Goal: Task Accomplishment & Management: Manage account settings

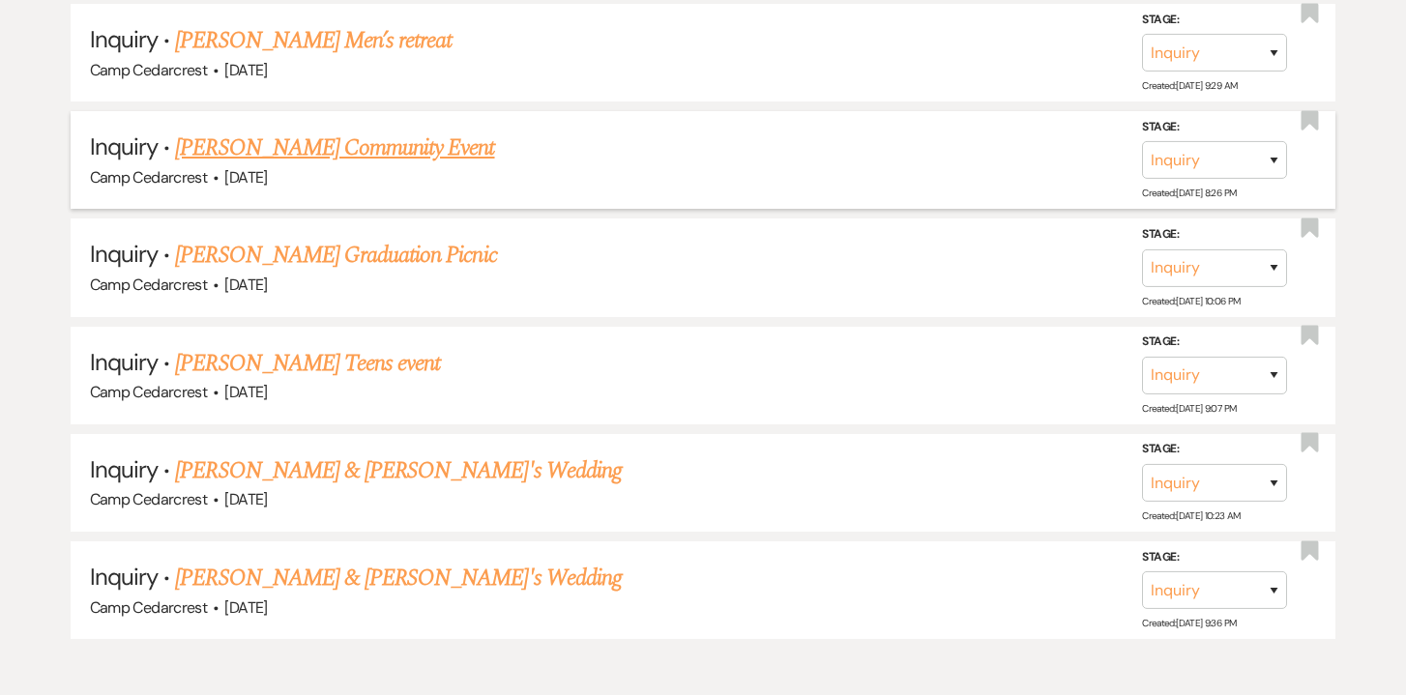
scroll to position [4410, 0]
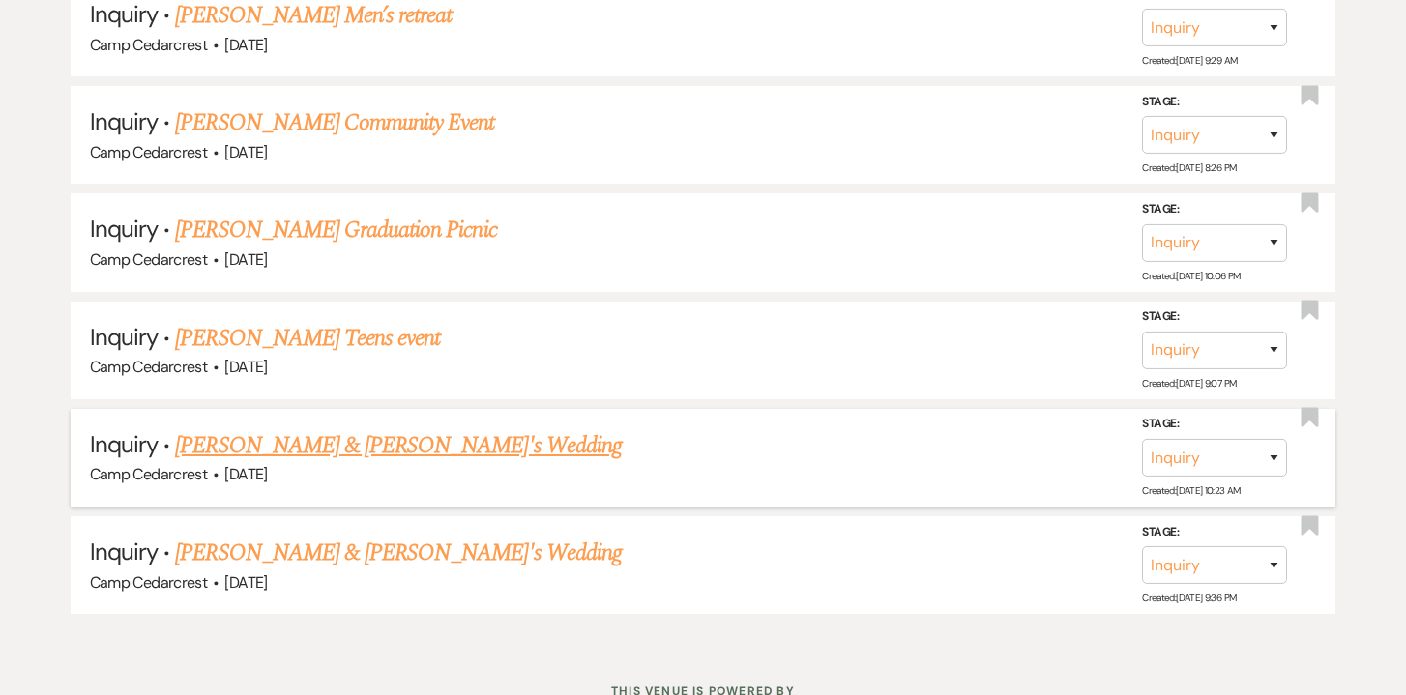
click at [346, 428] on link "[PERSON_NAME] & [PERSON_NAME]'s Wedding" at bounding box center [398, 445] width 447 height 35
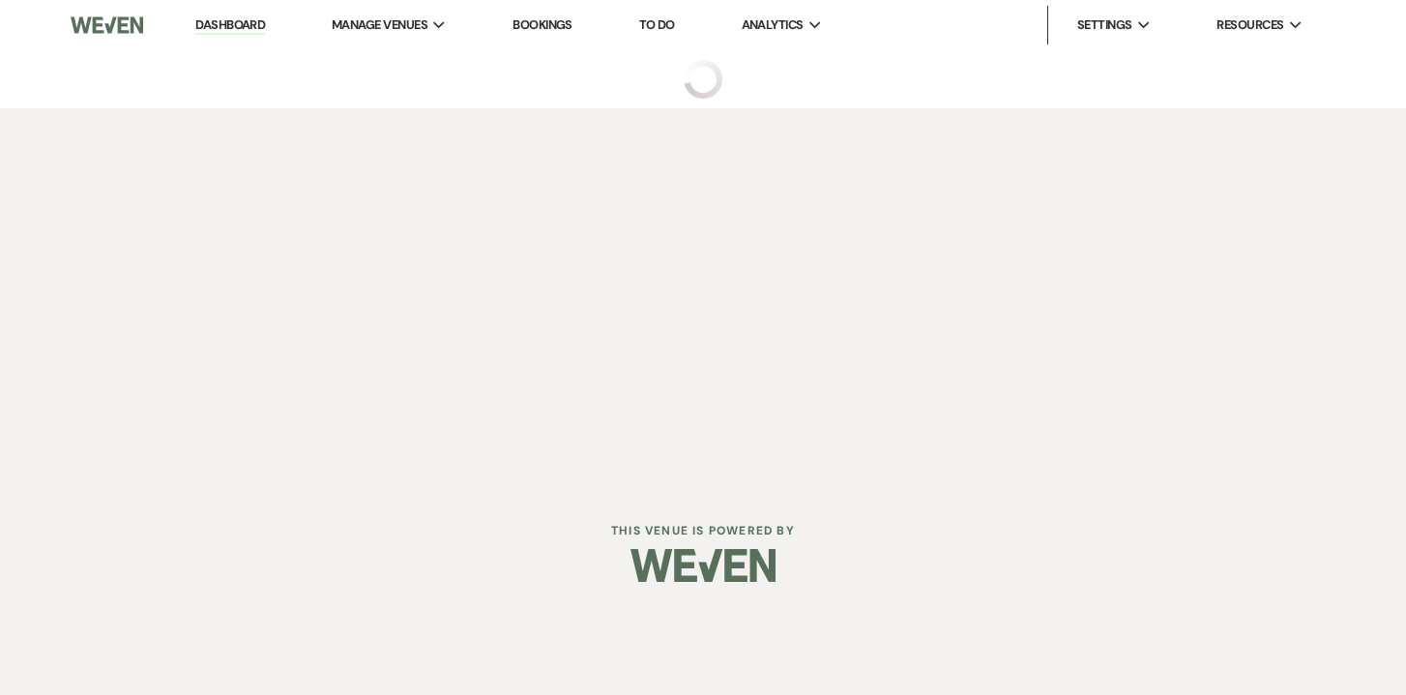
select select "5"
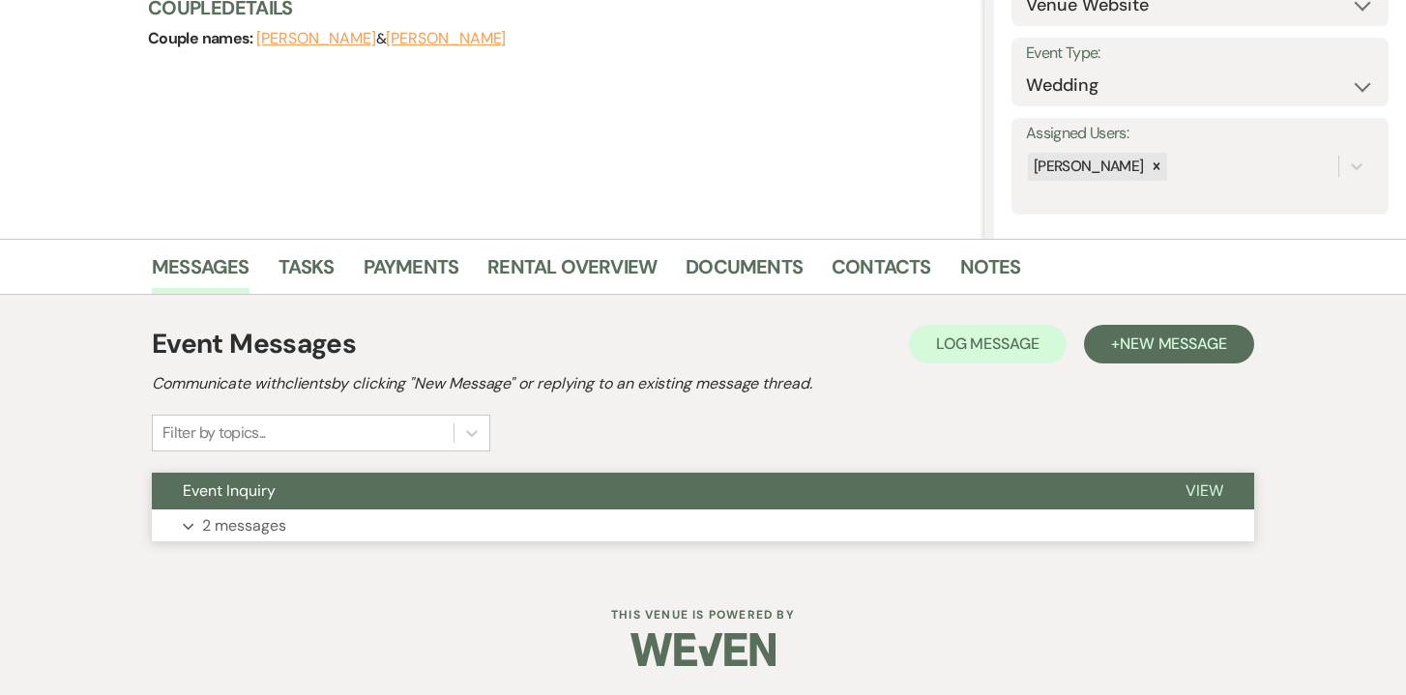
scroll to position [246, 0]
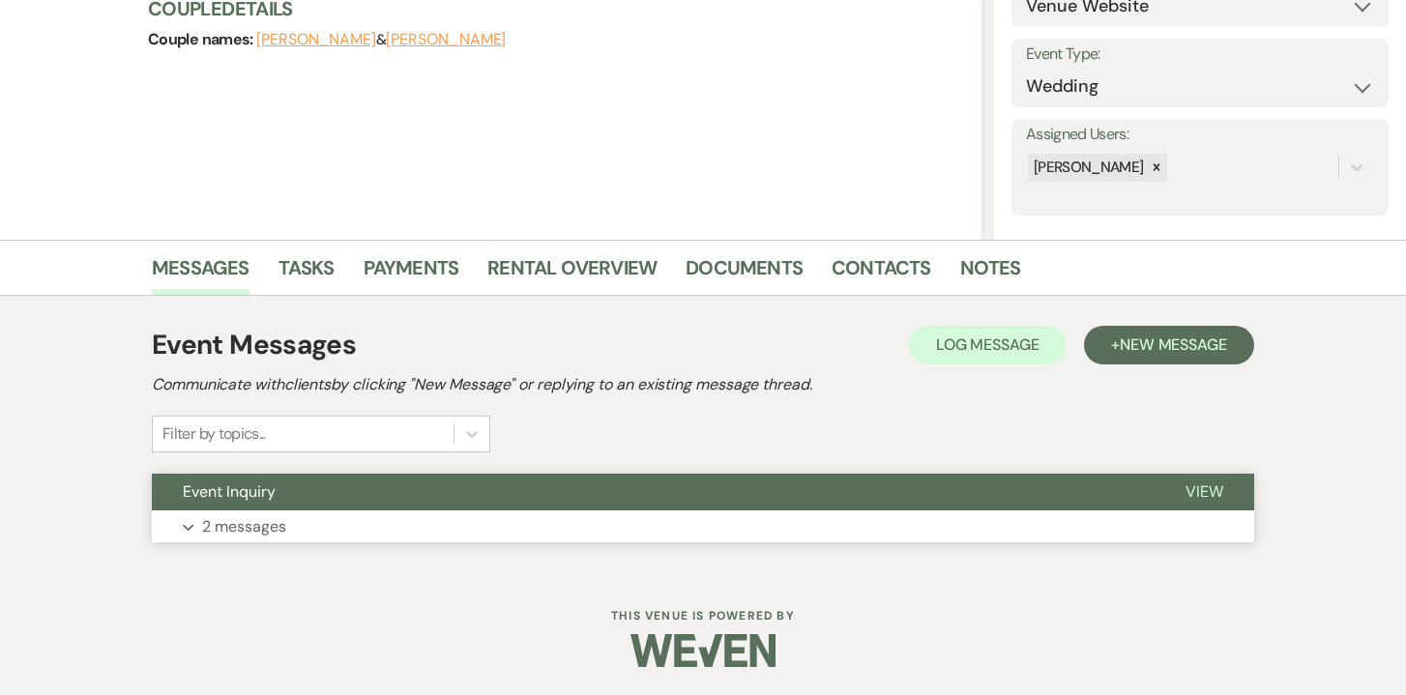
click at [1208, 502] on button "View" at bounding box center [1204, 492] width 100 height 37
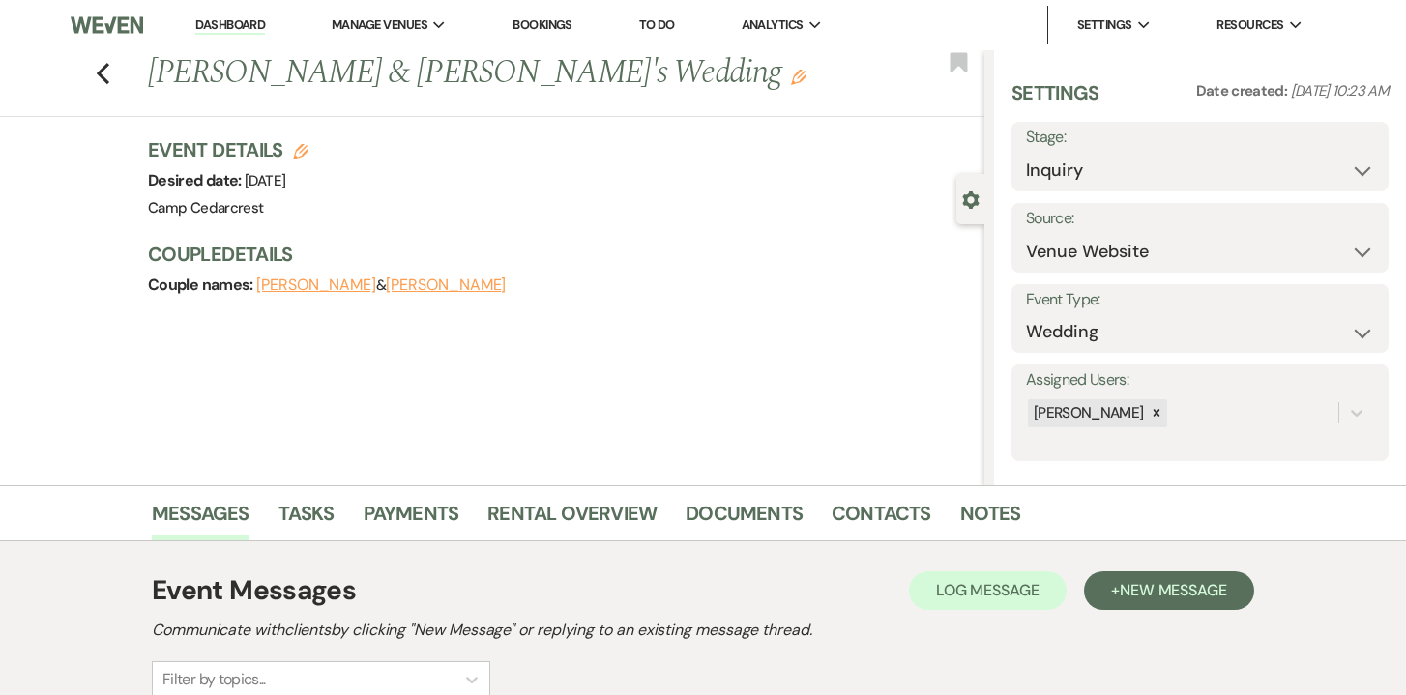
scroll to position [0, 0]
click at [1118, 149] on label "Stage:" at bounding box center [1200, 138] width 348 height 28
select select "8"
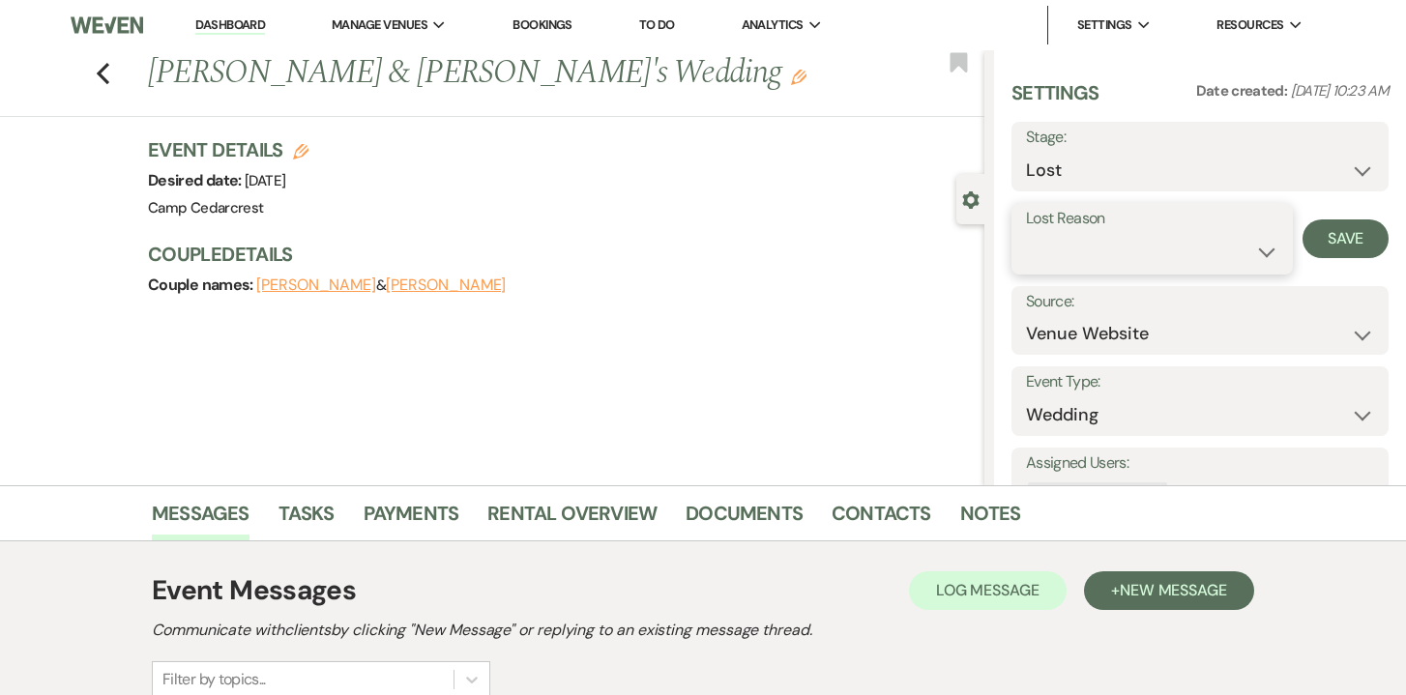
select select "5"
click at [1344, 222] on button "Save" at bounding box center [1345, 238] width 86 height 39
click at [215, 24] on link "Dashboard" at bounding box center [230, 25] width 70 height 18
select select "8"
select select "5"
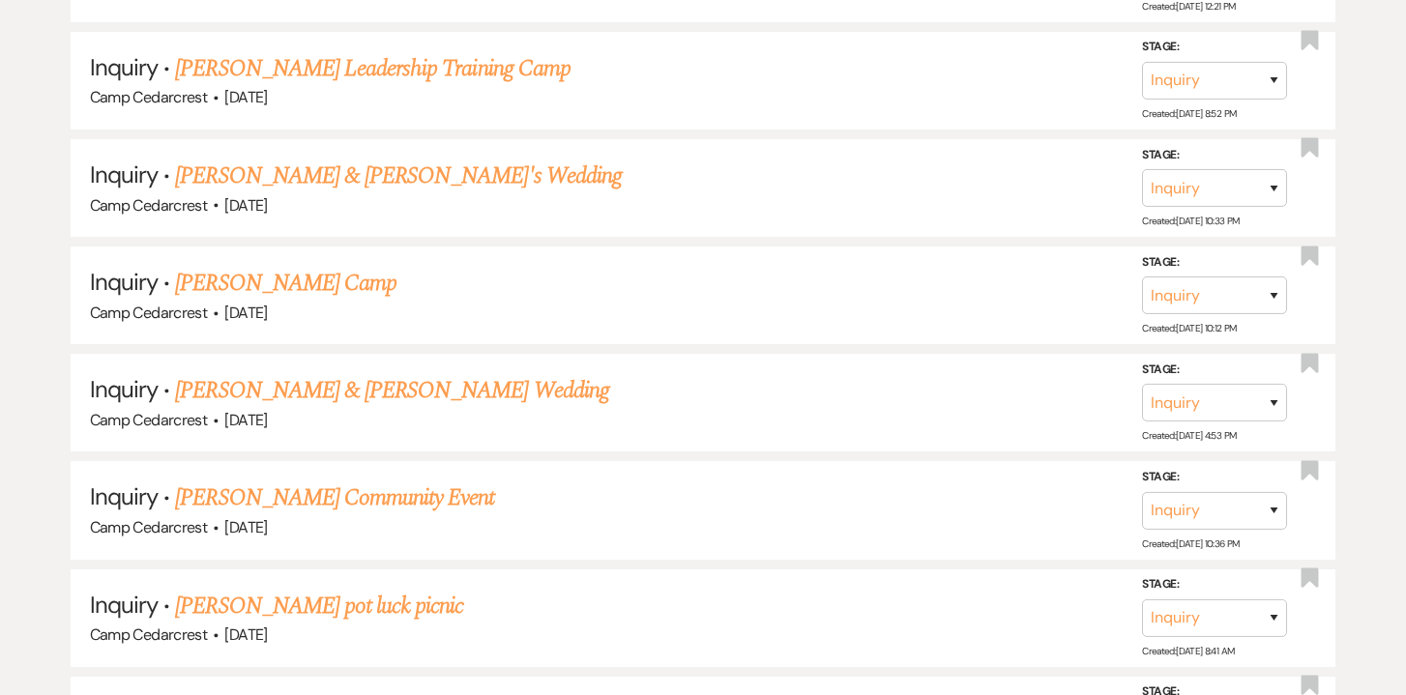
scroll to position [2618, 0]
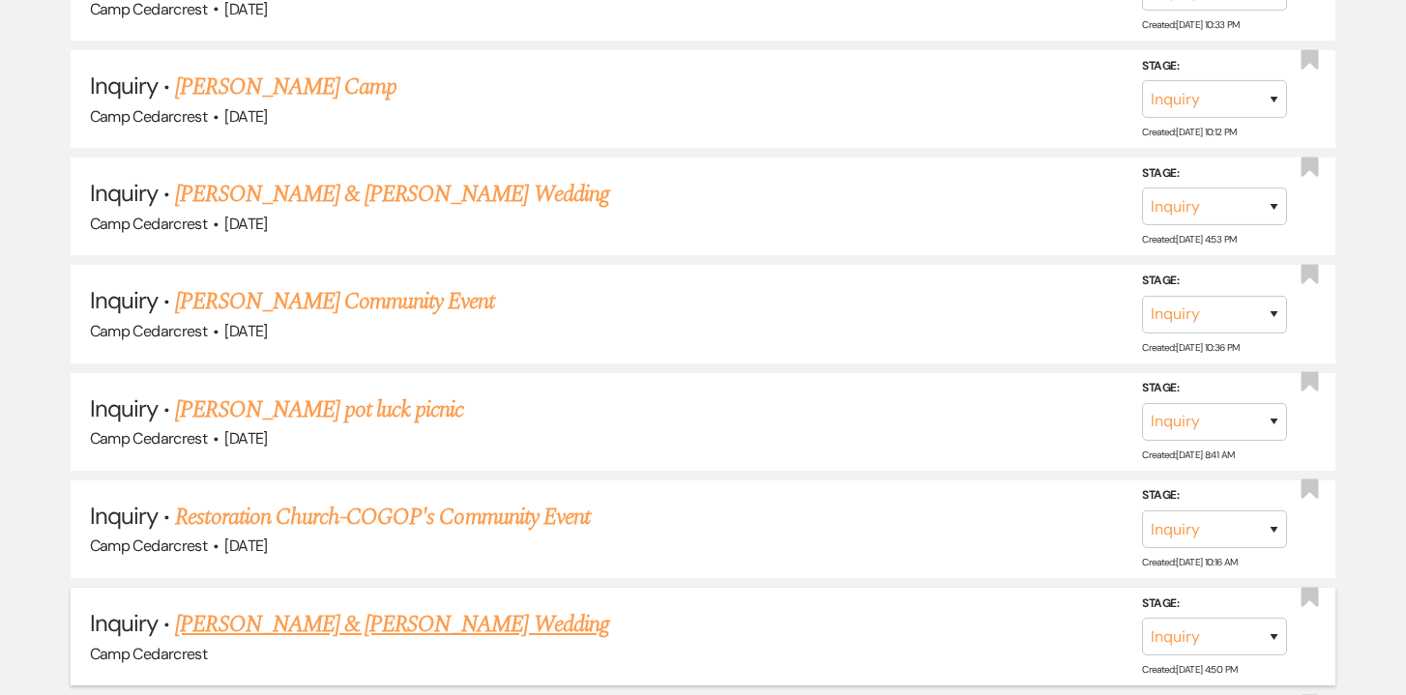
click at [463, 607] on link "[PERSON_NAME] & [PERSON_NAME] Wedding" at bounding box center [391, 624] width 433 height 35
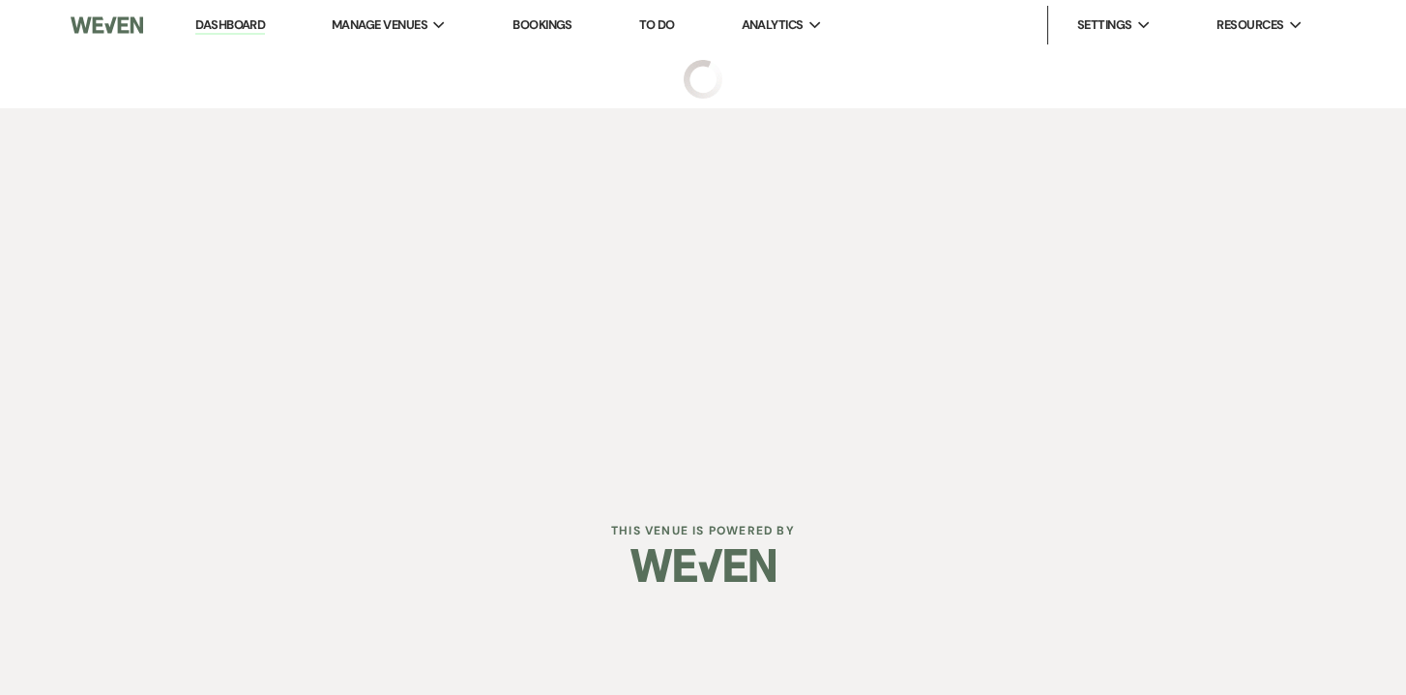
select select "5"
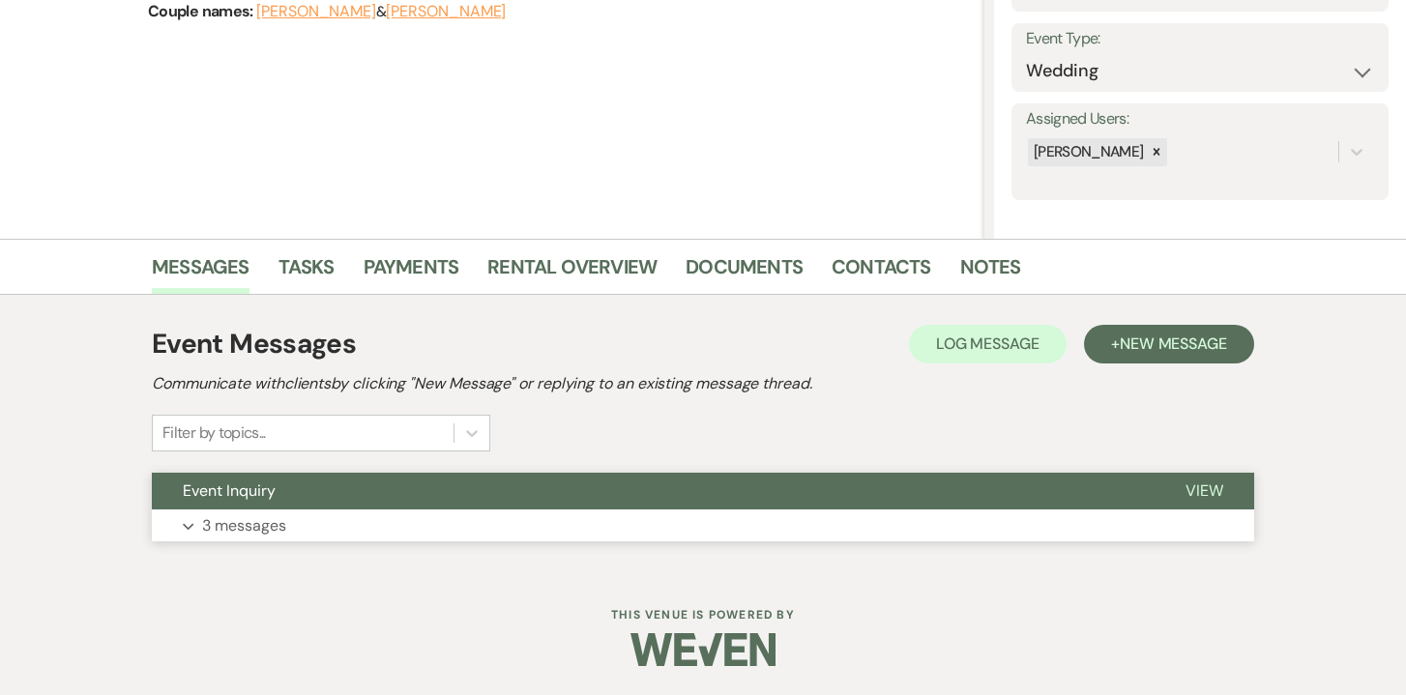
scroll to position [246, 0]
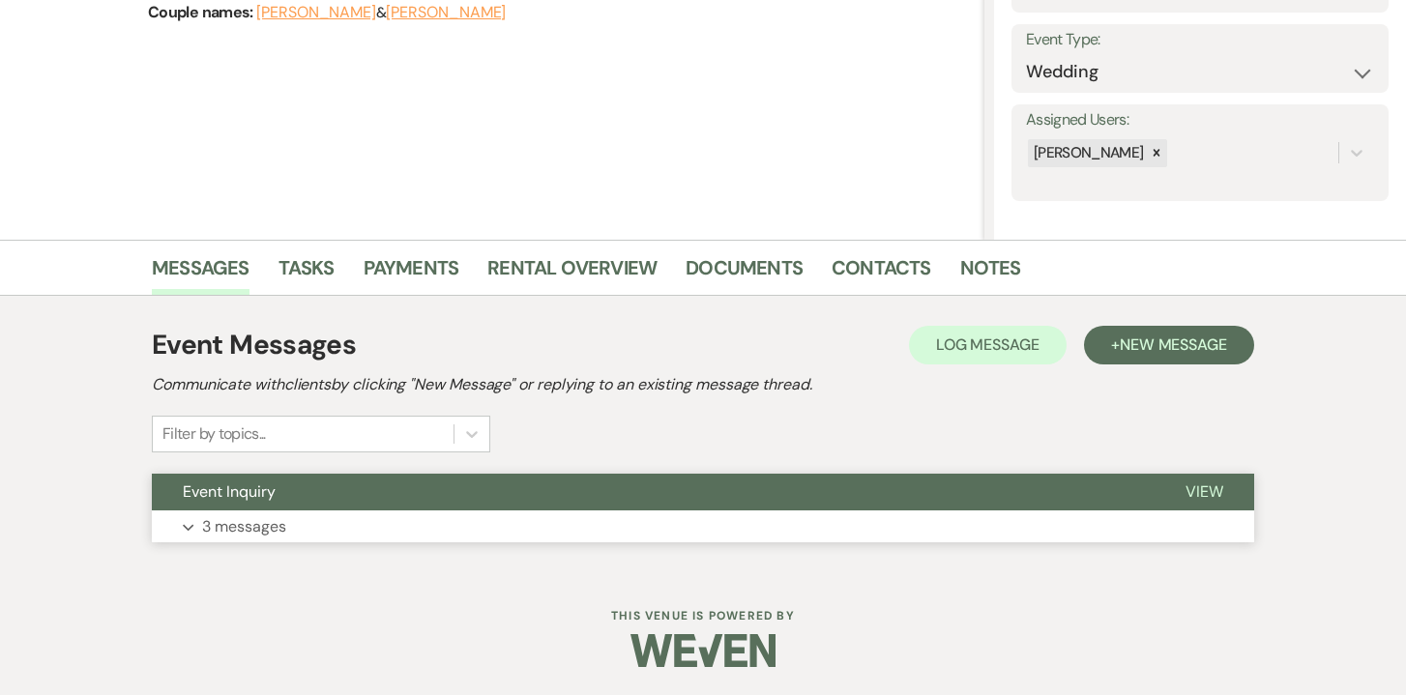
click at [1207, 489] on span "View" at bounding box center [1204, 491] width 38 height 20
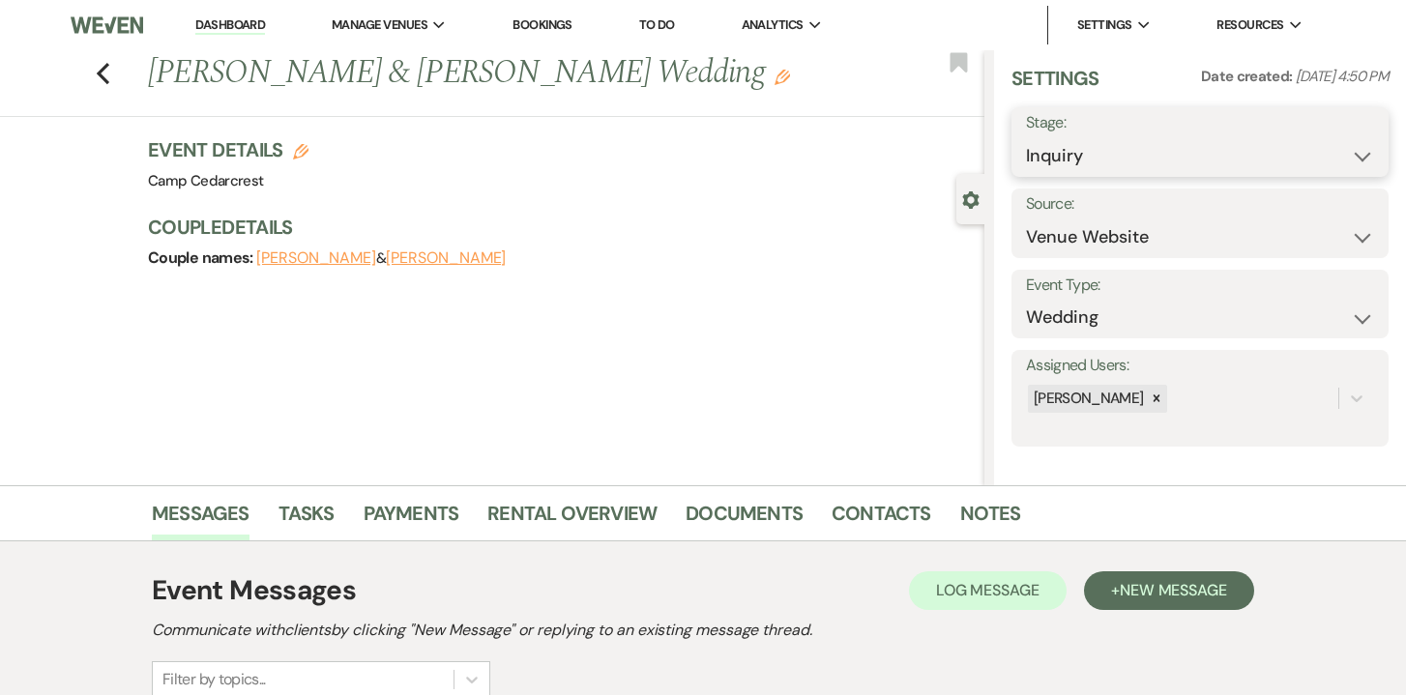
scroll to position [0, 0]
select select "8"
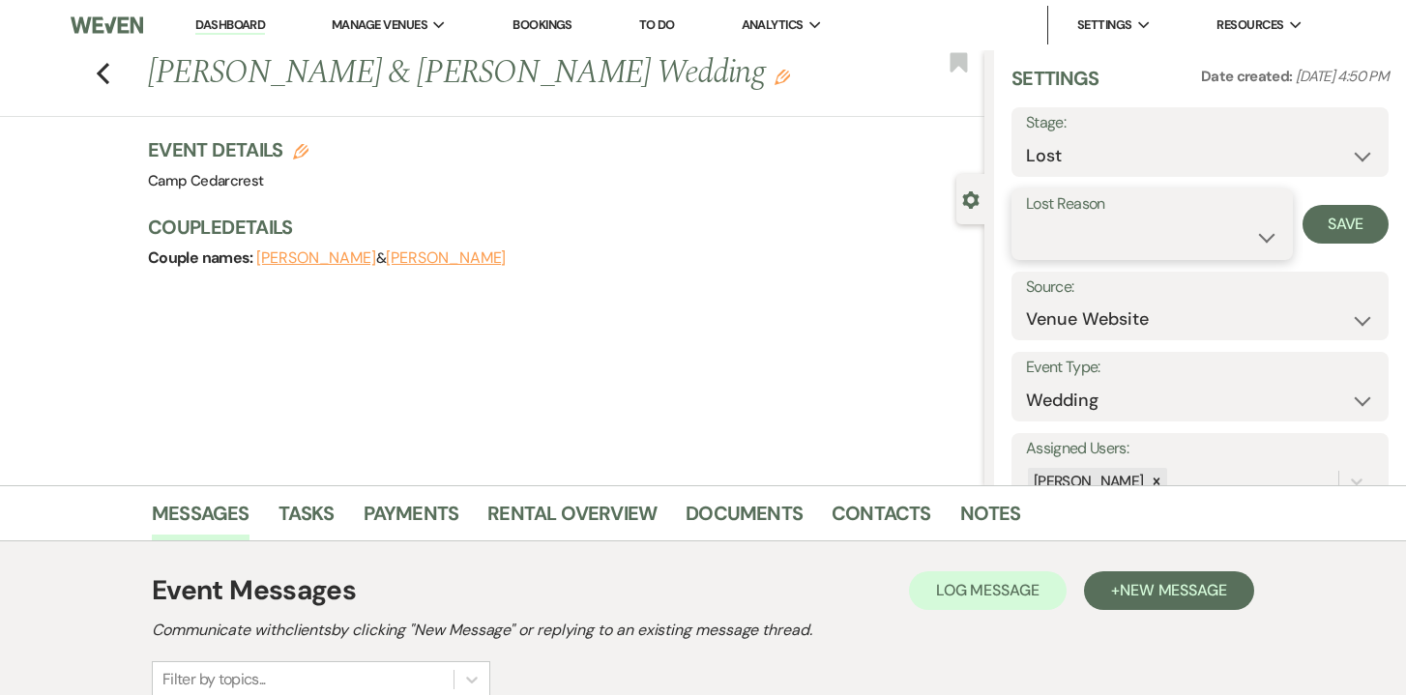
select select "5"
click at [1341, 219] on button "Save" at bounding box center [1345, 224] width 86 height 39
click at [234, 16] on link "Dashboard" at bounding box center [230, 25] width 70 height 18
select select "8"
select select "5"
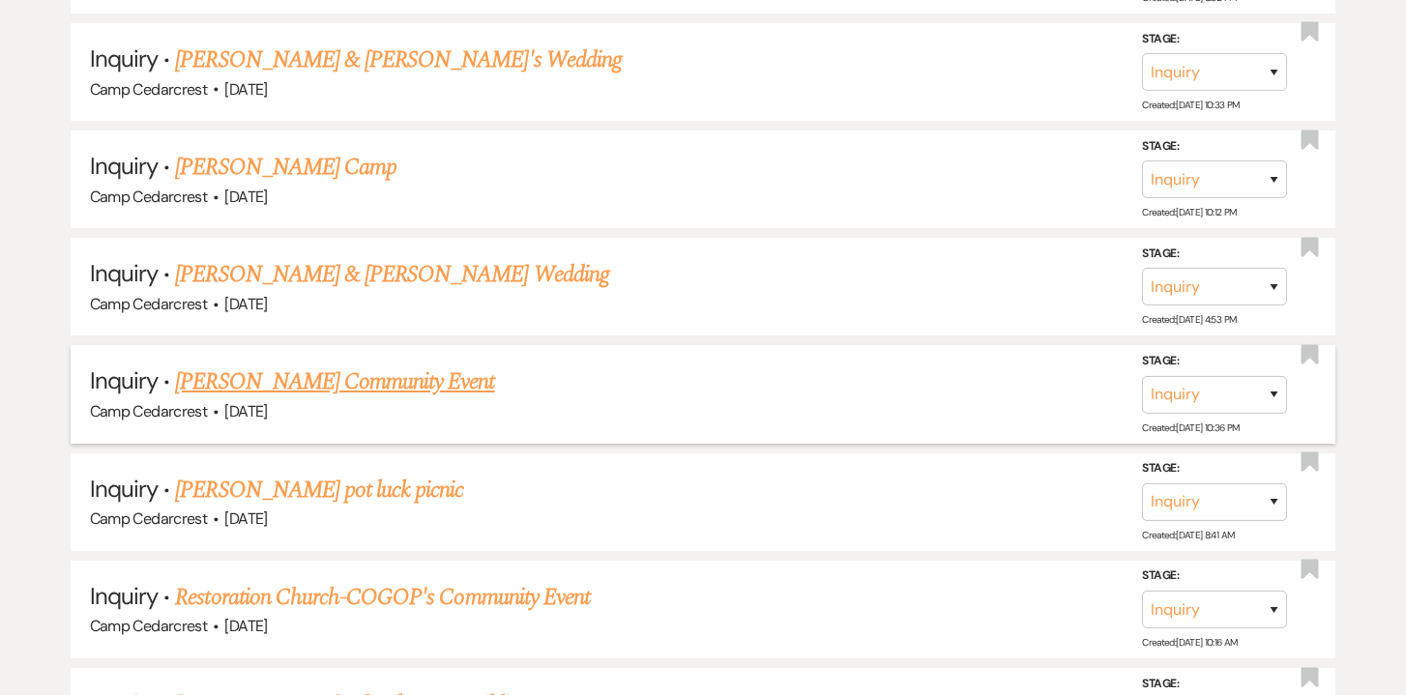
scroll to position [2513, 0]
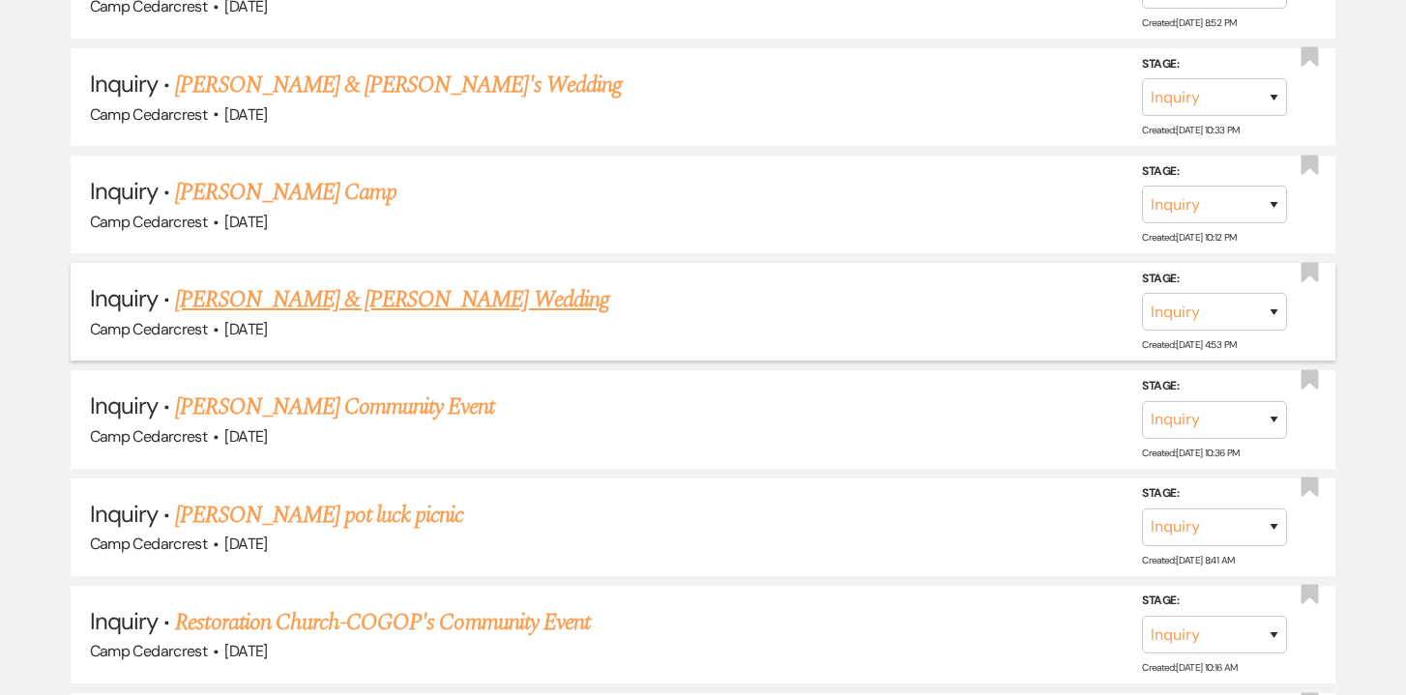
click at [382, 282] on link "[PERSON_NAME] & [PERSON_NAME] Wedding" at bounding box center [391, 299] width 433 height 35
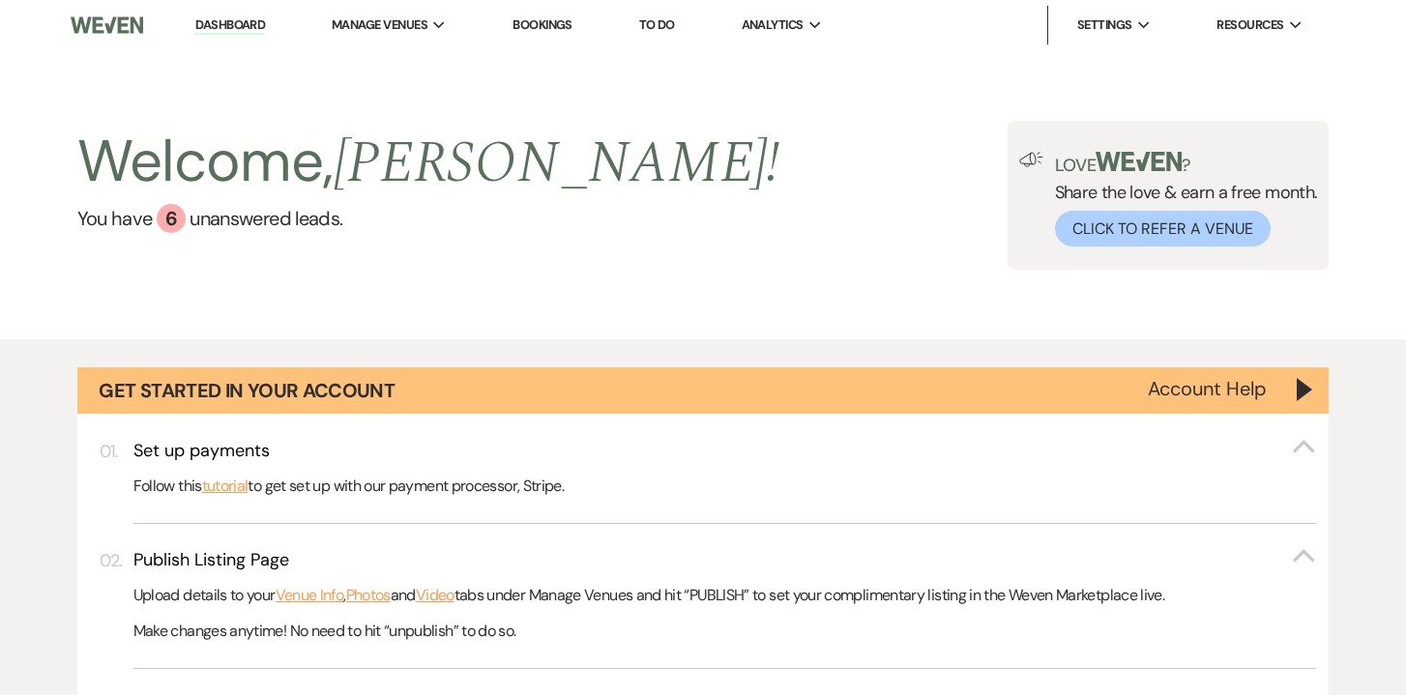
select select "5"
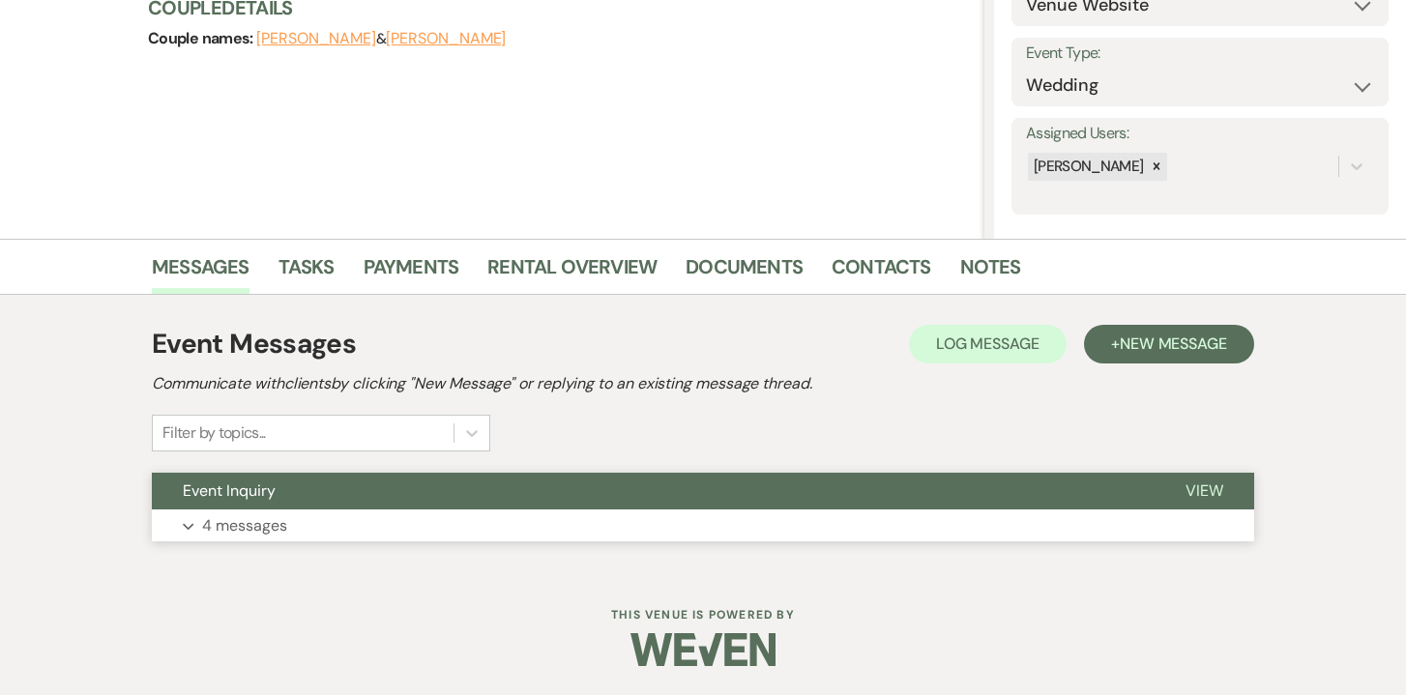
scroll to position [246, 0]
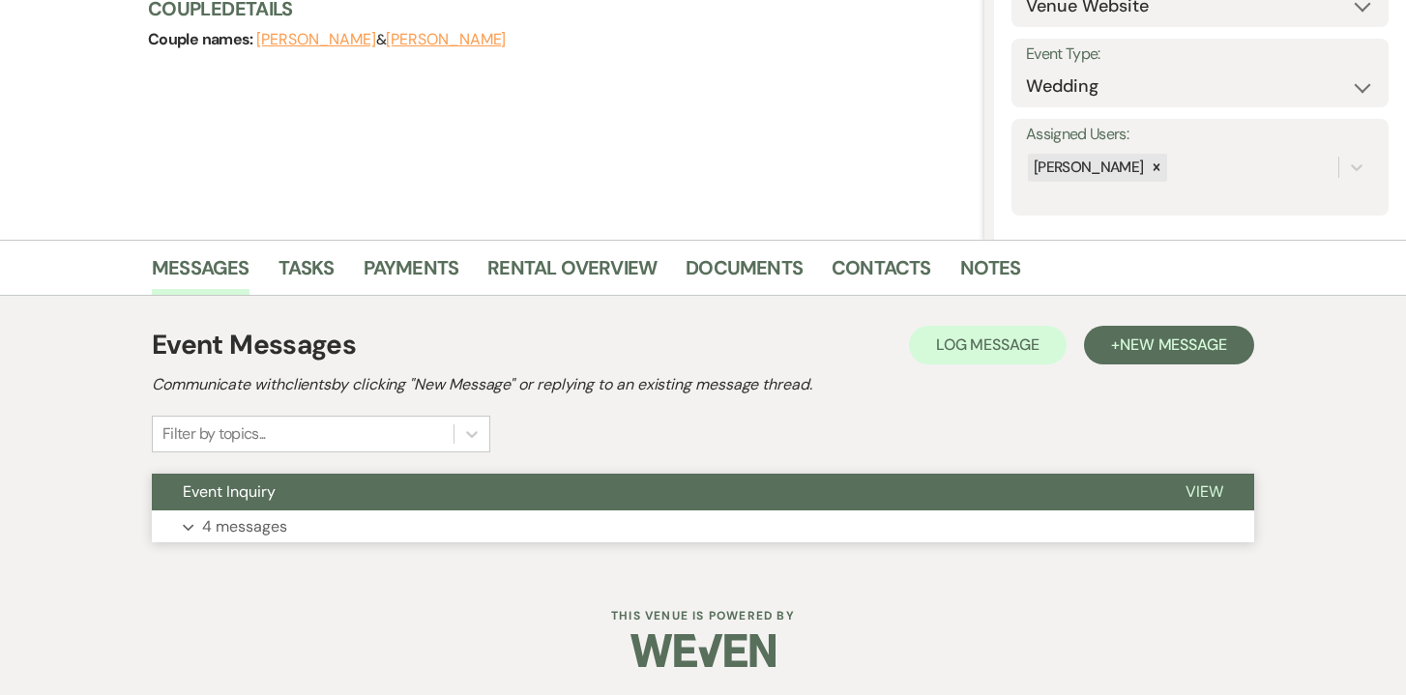
click at [251, 534] on p "4 messages" at bounding box center [244, 526] width 85 height 25
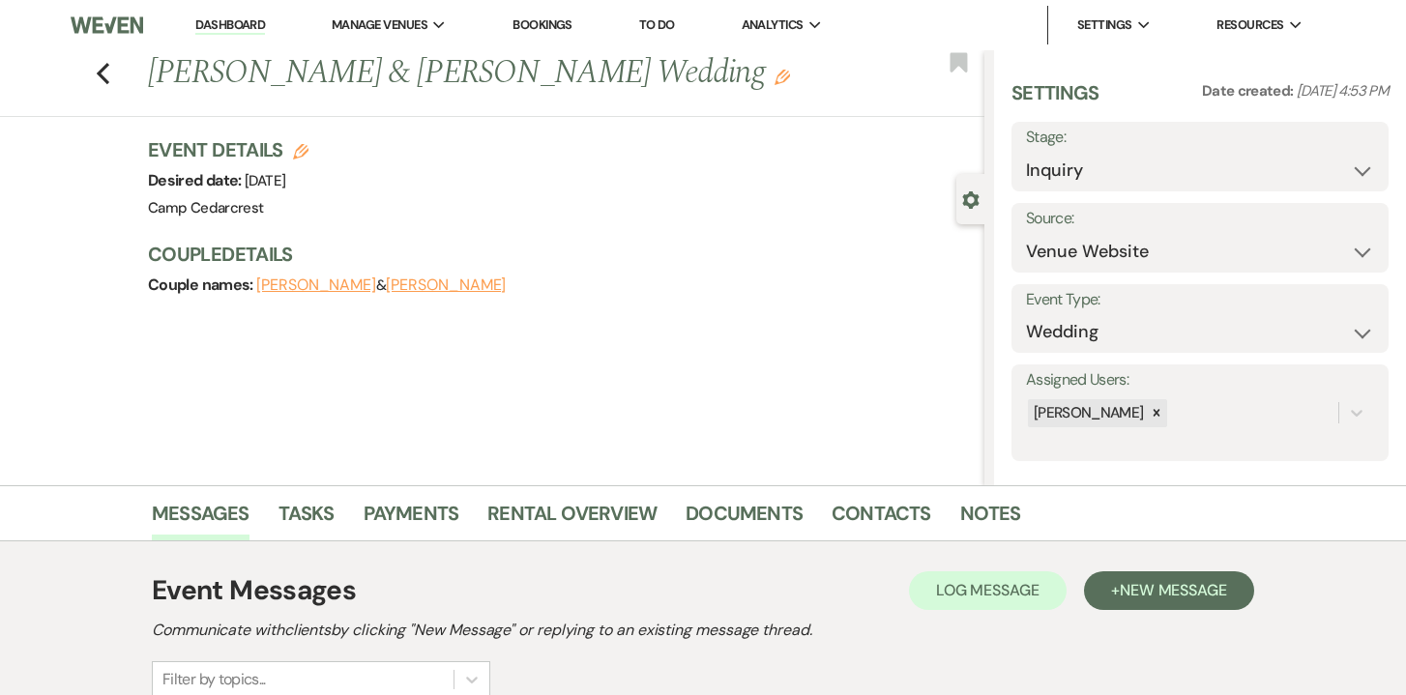
scroll to position [0, 0]
select select "8"
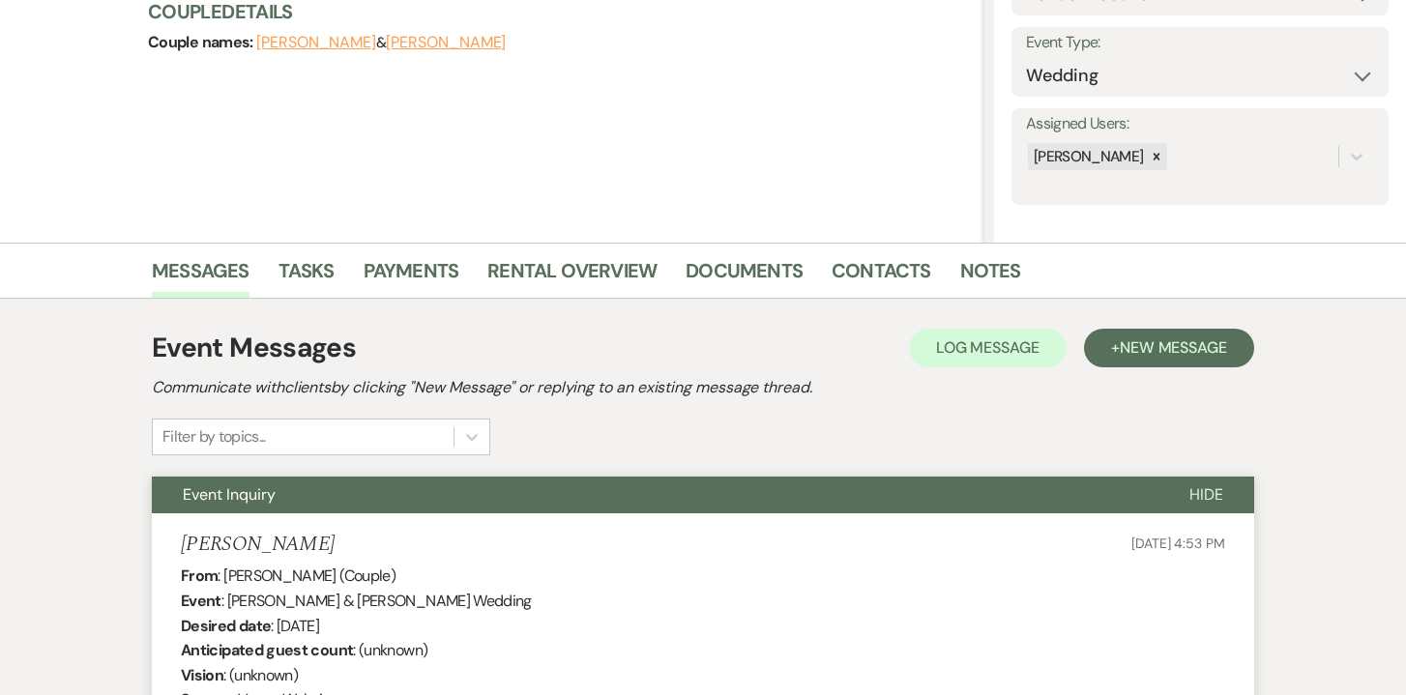
scroll to position [39, 0]
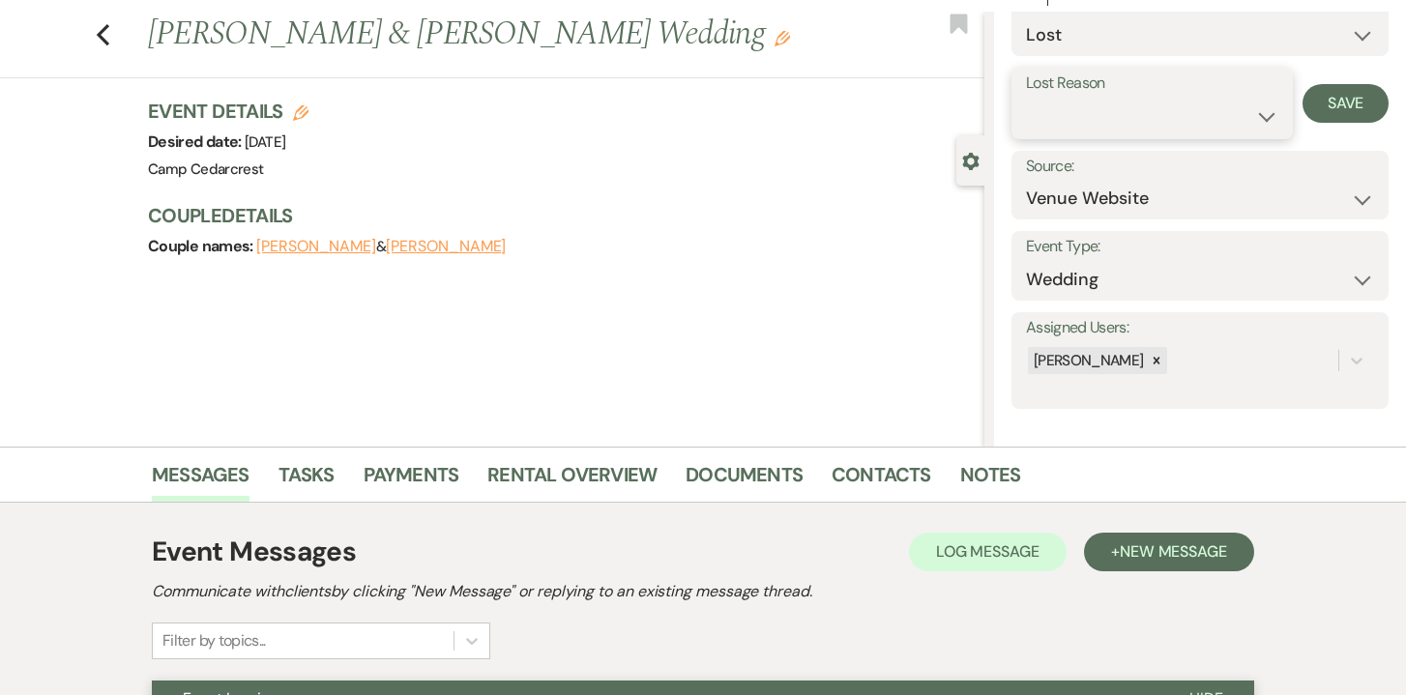
select select "5"
click at [1342, 114] on button "Save" at bounding box center [1345, 103] width 86 height 39
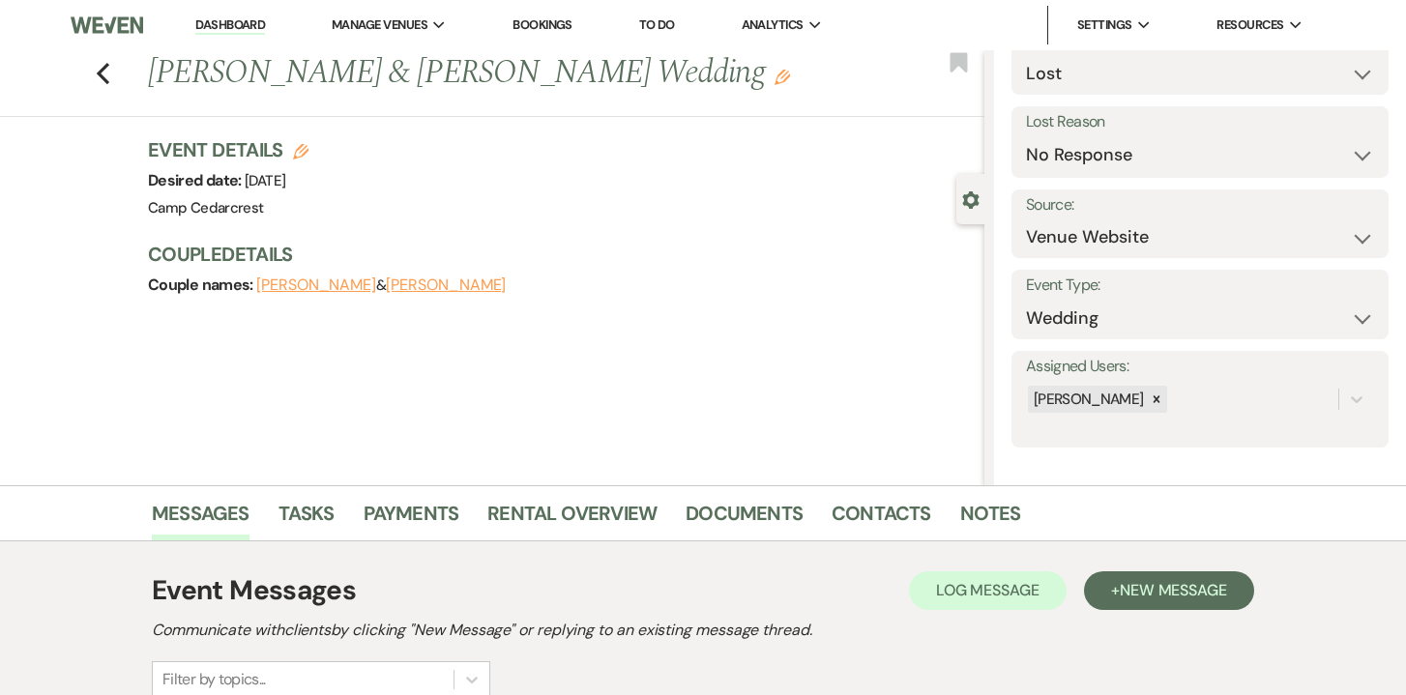
scroll to position [0, 0]
click at [244, 24] on link "Dashboard" at bounding box center [230, 25] width 70 height 18
select select "8"
select select "5"
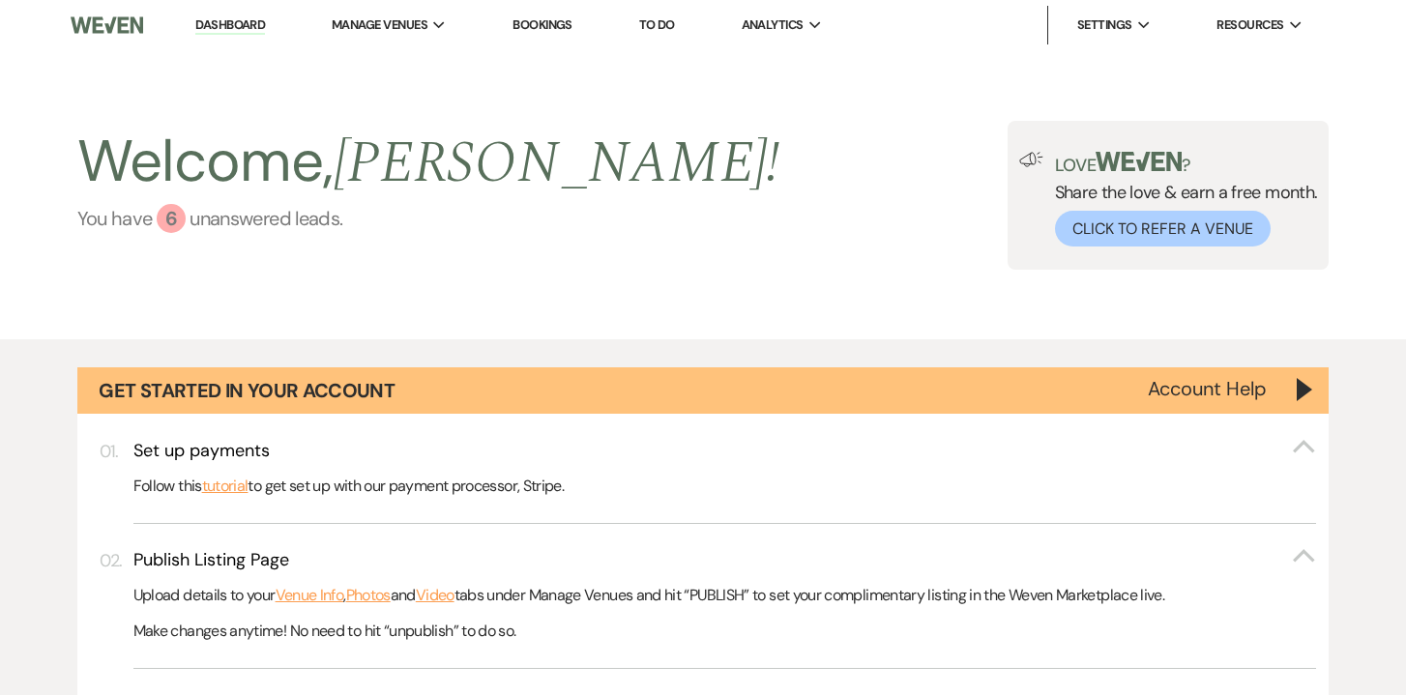
click at [232, 229] on link "You have 6 unanswered lead s ." at bounding box center [428, 218] width 703 height 29
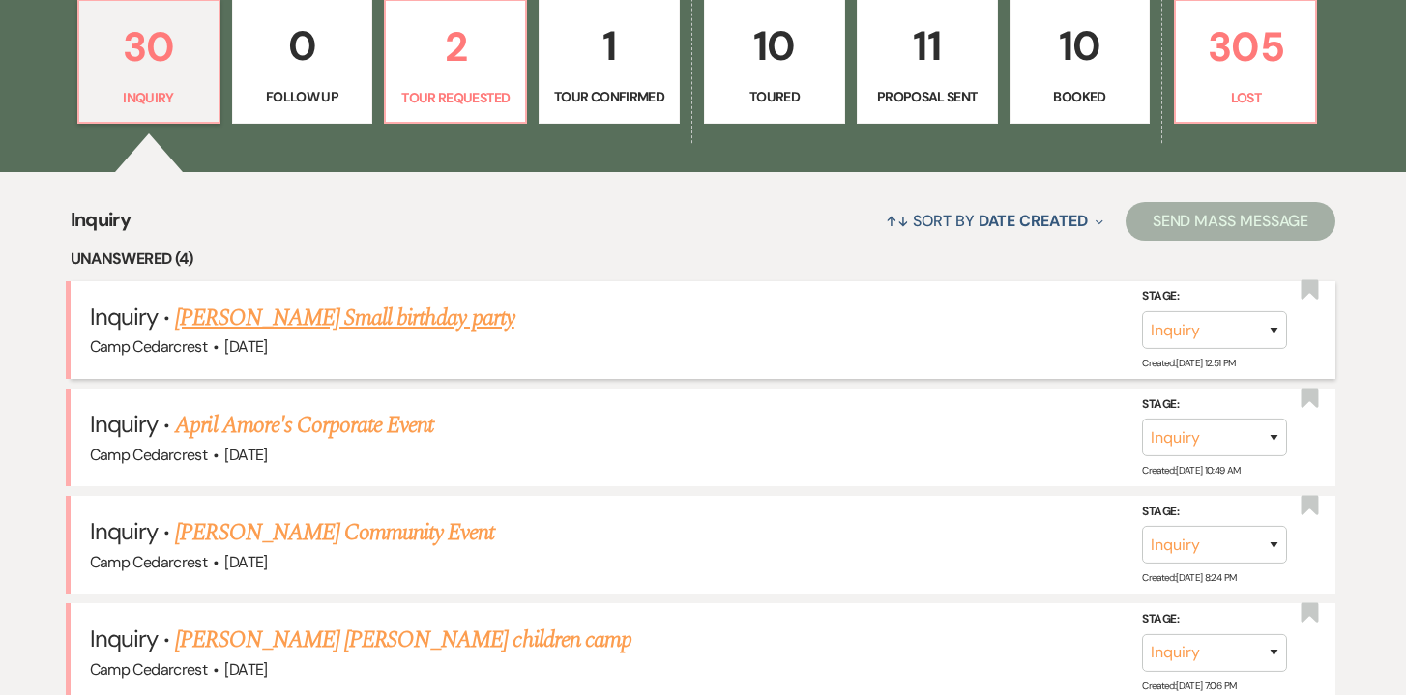
scroll to position [1140, 0]
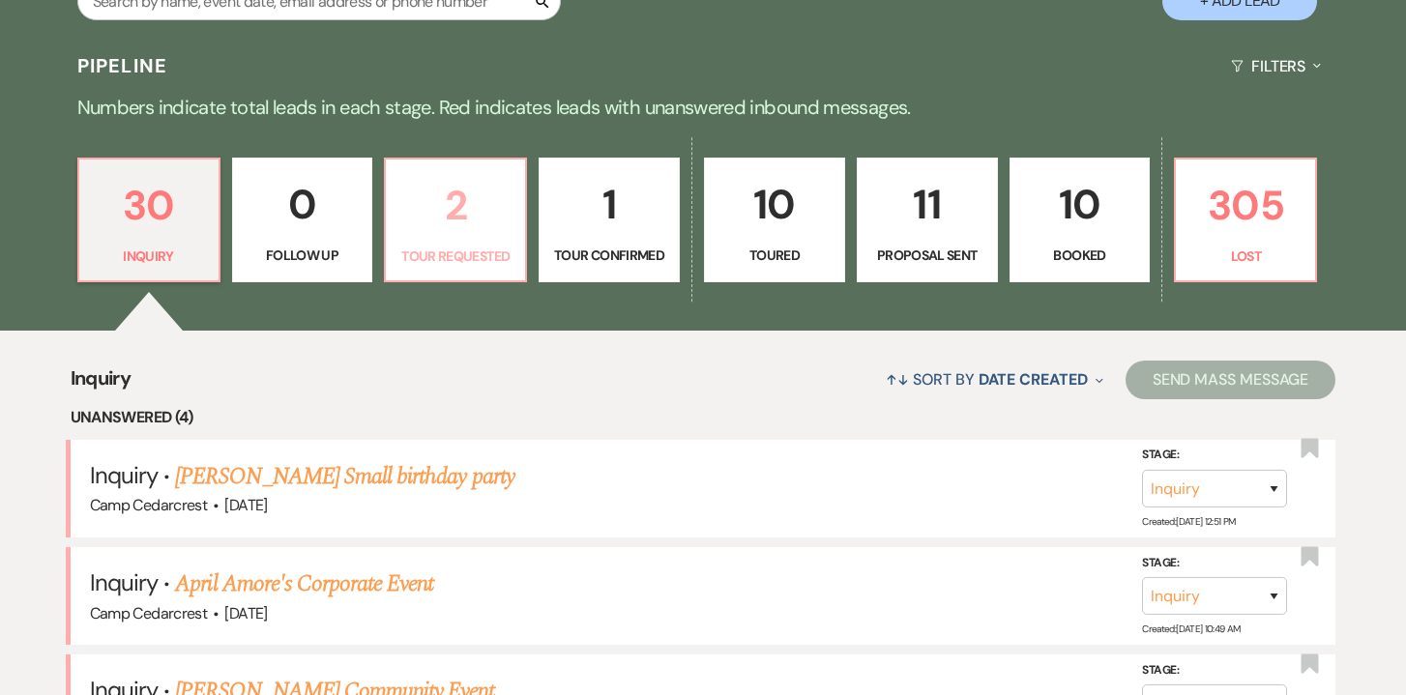
click at [478, 187] on p "2" at bounding box center [455, 205] width 116 height 65
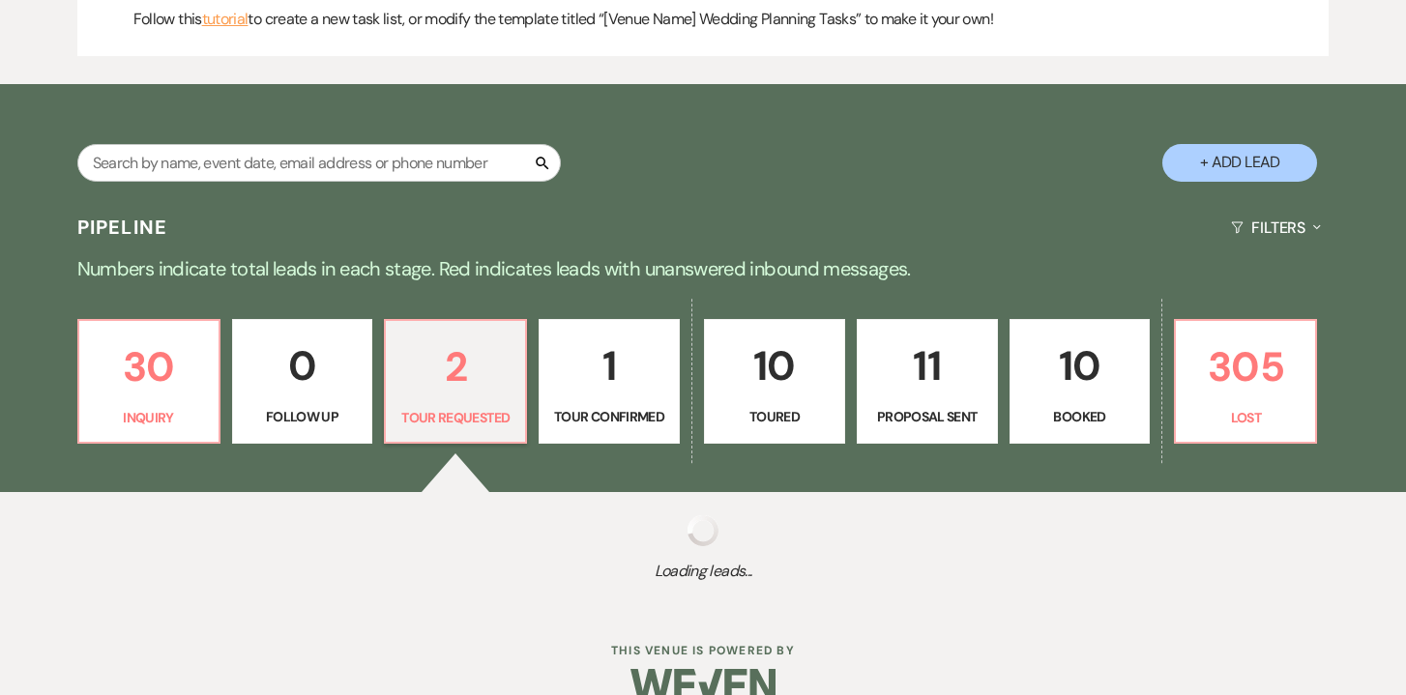
select select "2"
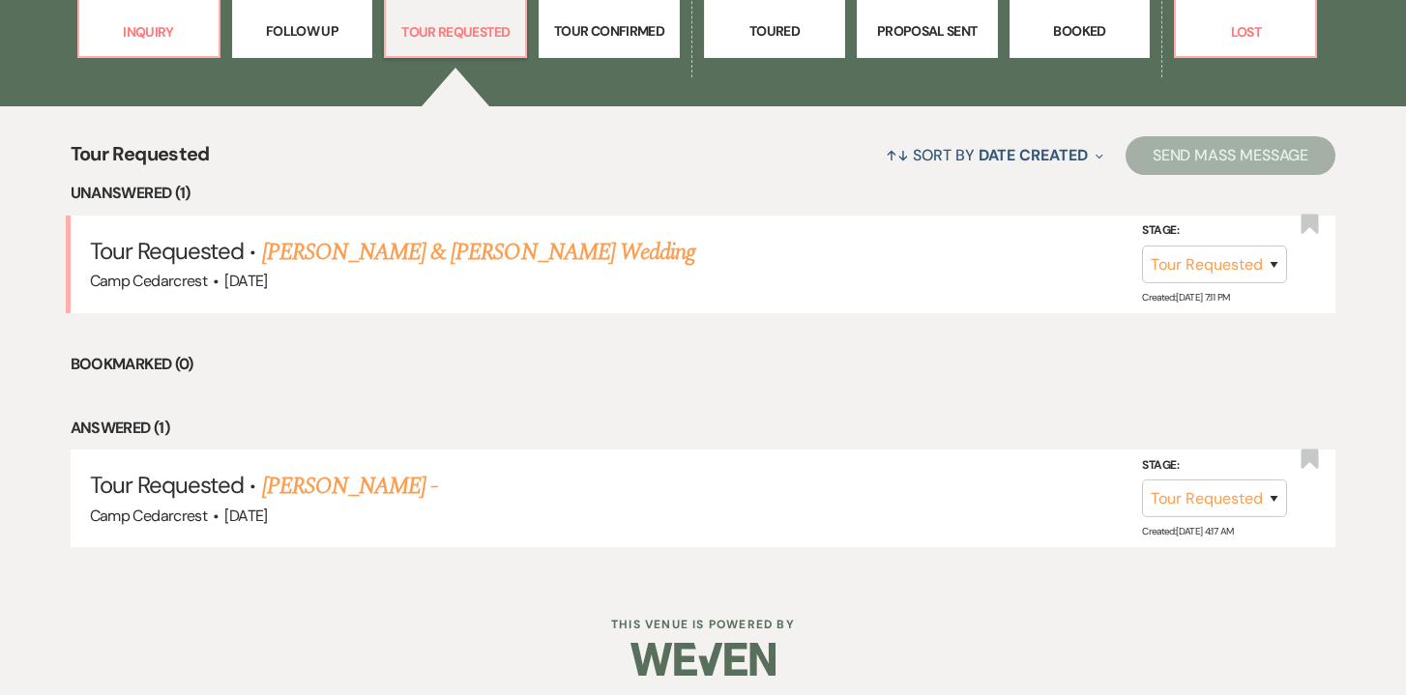
scroll to position [1143, 0]
click at [362, 486] on link "[PERSON_NAME] -" at bounding box center [350, 487] width 176 height 35
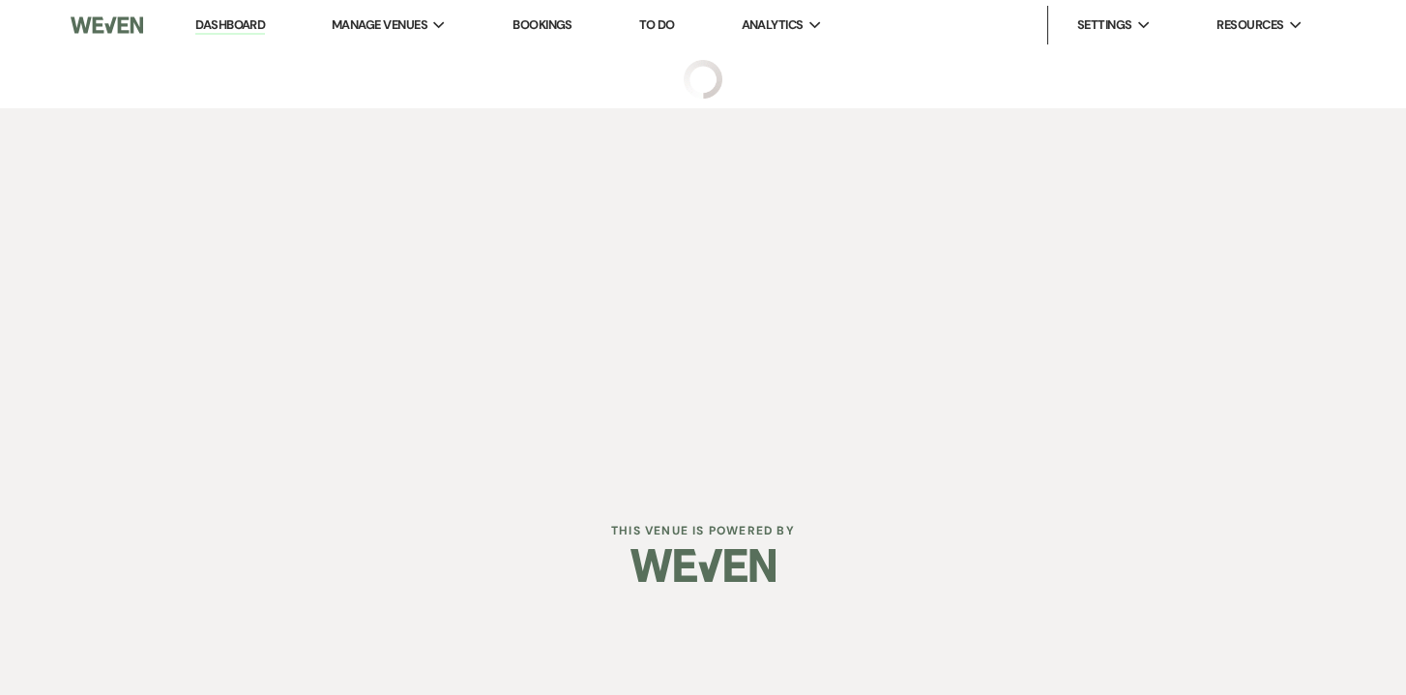
select select "2"
select select "5"
select select "13"
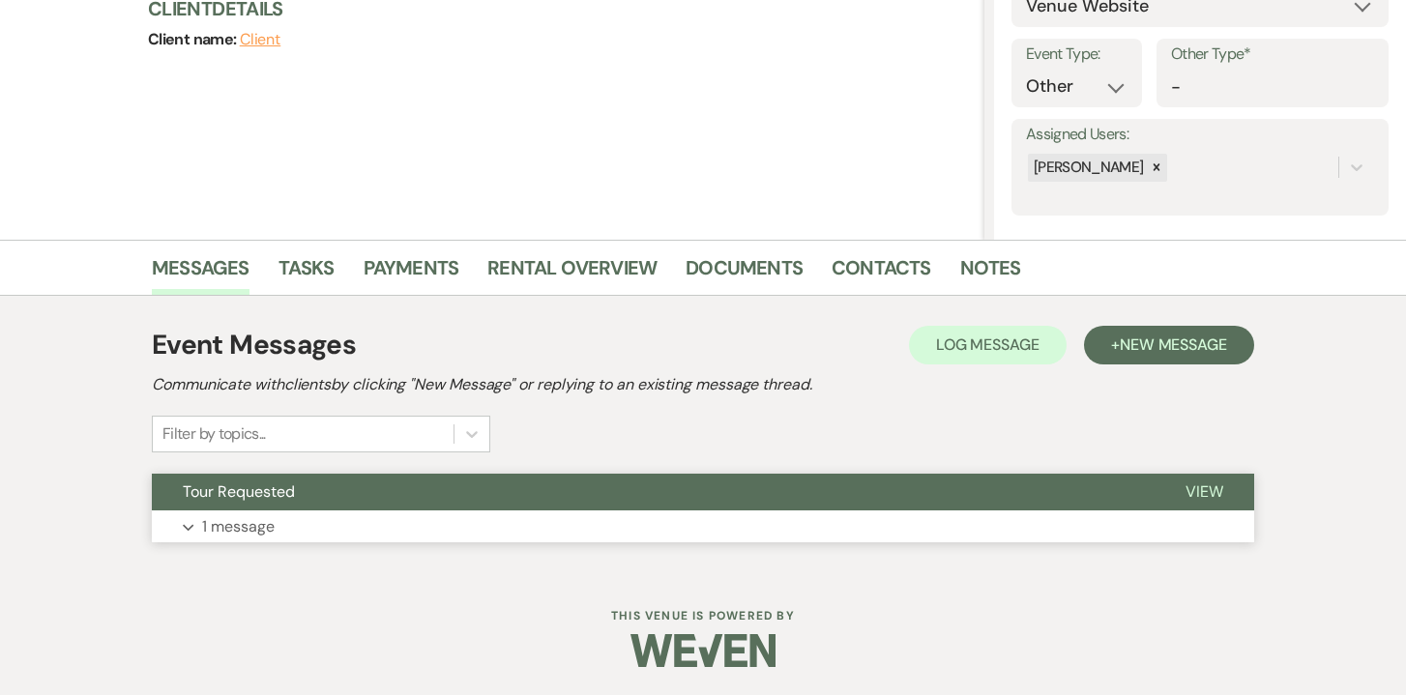
click at [262, 522] on p "1 message" at bounding box center [238, 526] width 73 height 25
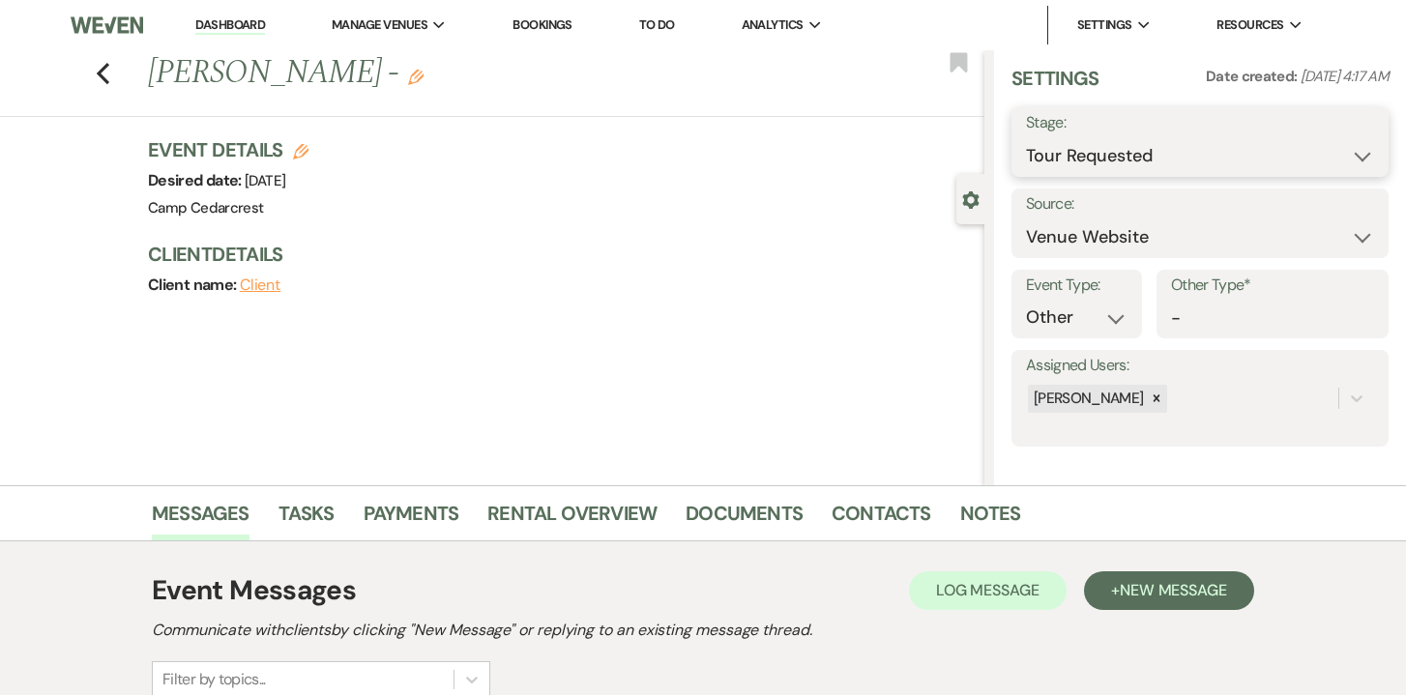
select select "8"
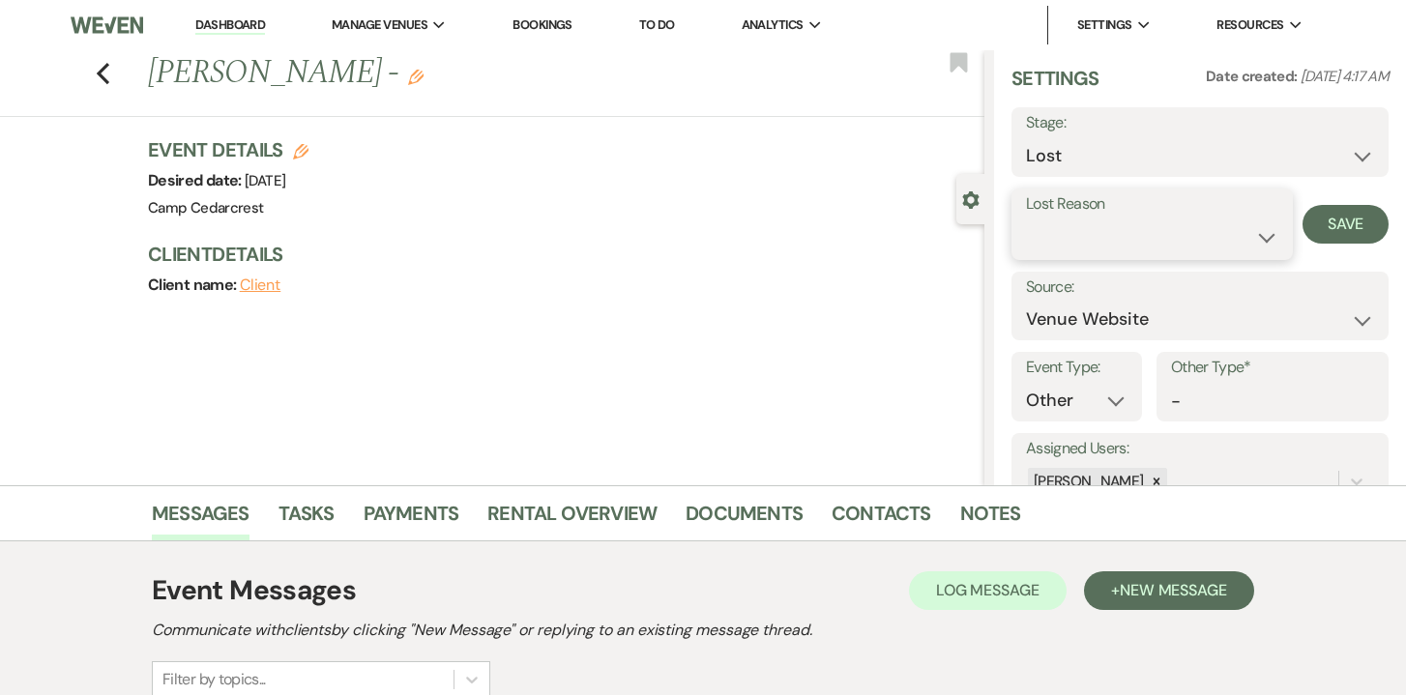
select select "3"
click at [1344, 223] on button "Save" at bounding box center [1345, 224] width 86 height 39
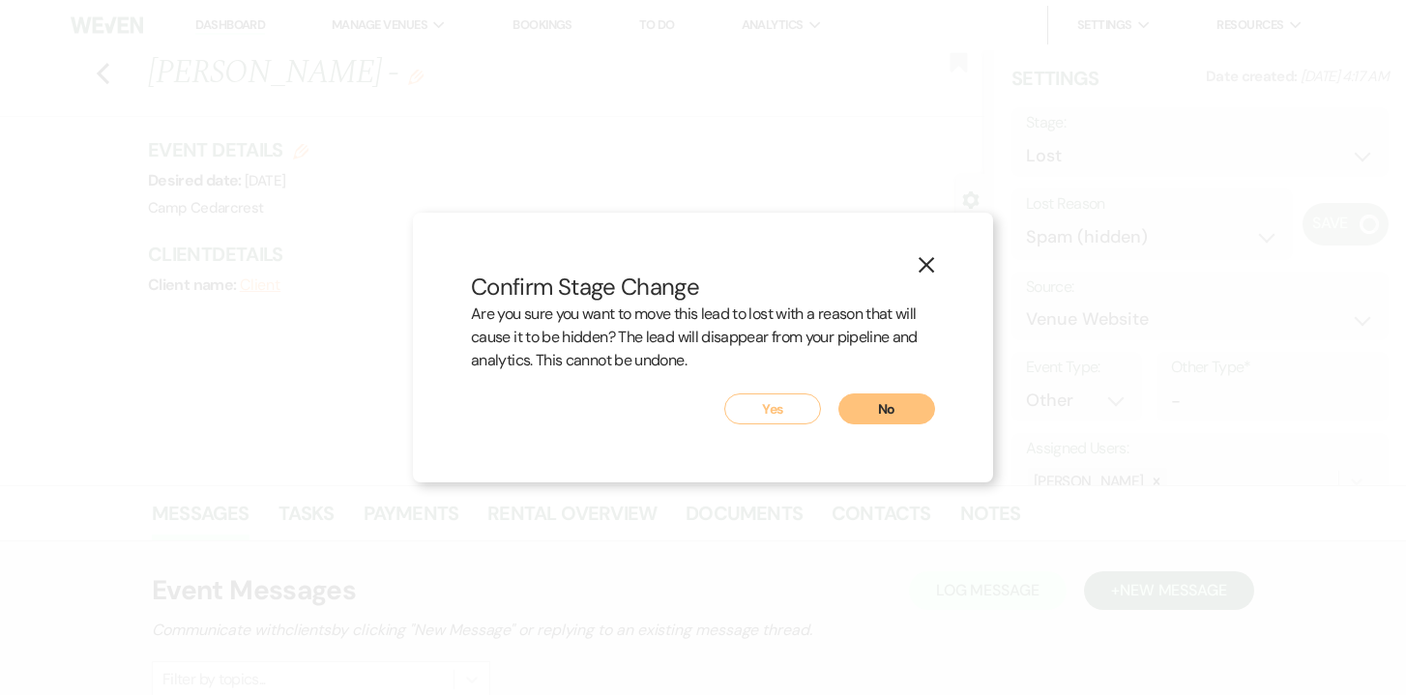
click at [778, 403] on button "Yes" at bounding box center [772, 409] width 97 height 31
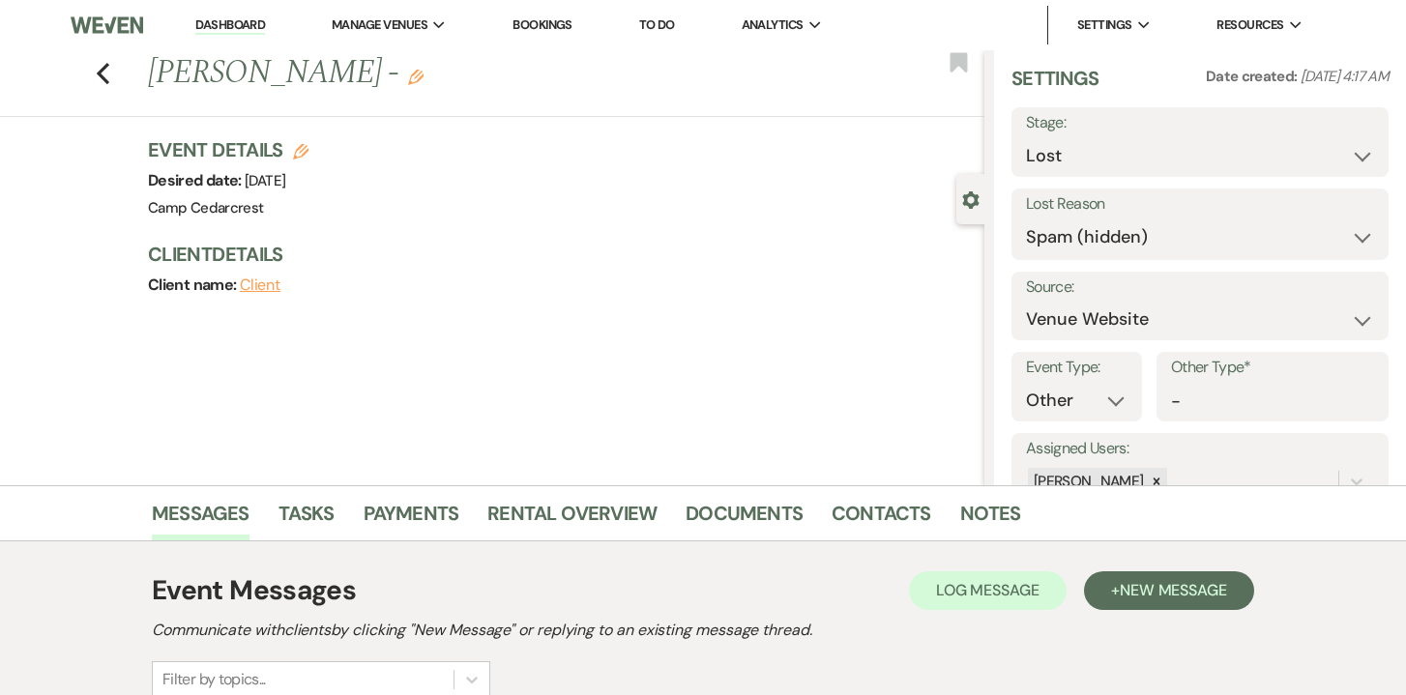
click at [110, 66] on div "Previous [PERSON_NAME] - Edit Bookmark" at bounding box center [487, 83] width 994 height 67
click at [105, 69] on icon "Previous" at bounding box center [103, 73] width 15 height 23
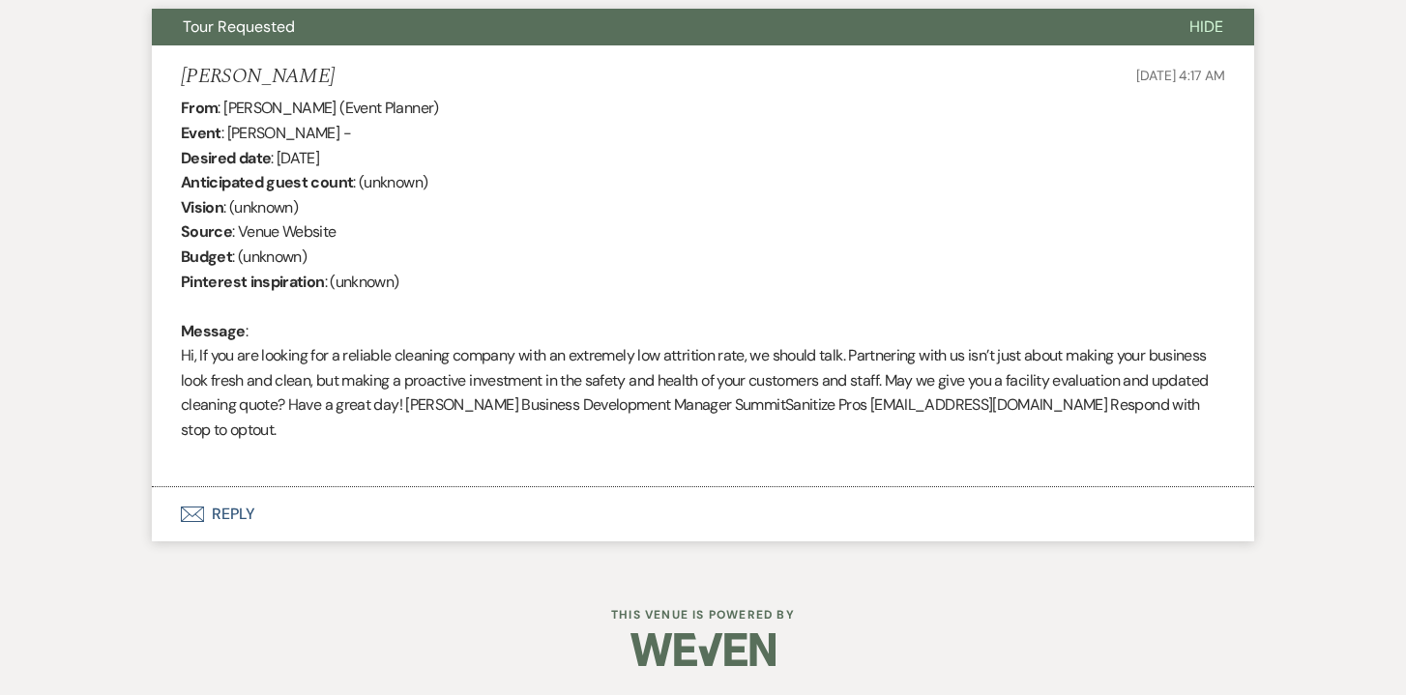
select select "2"
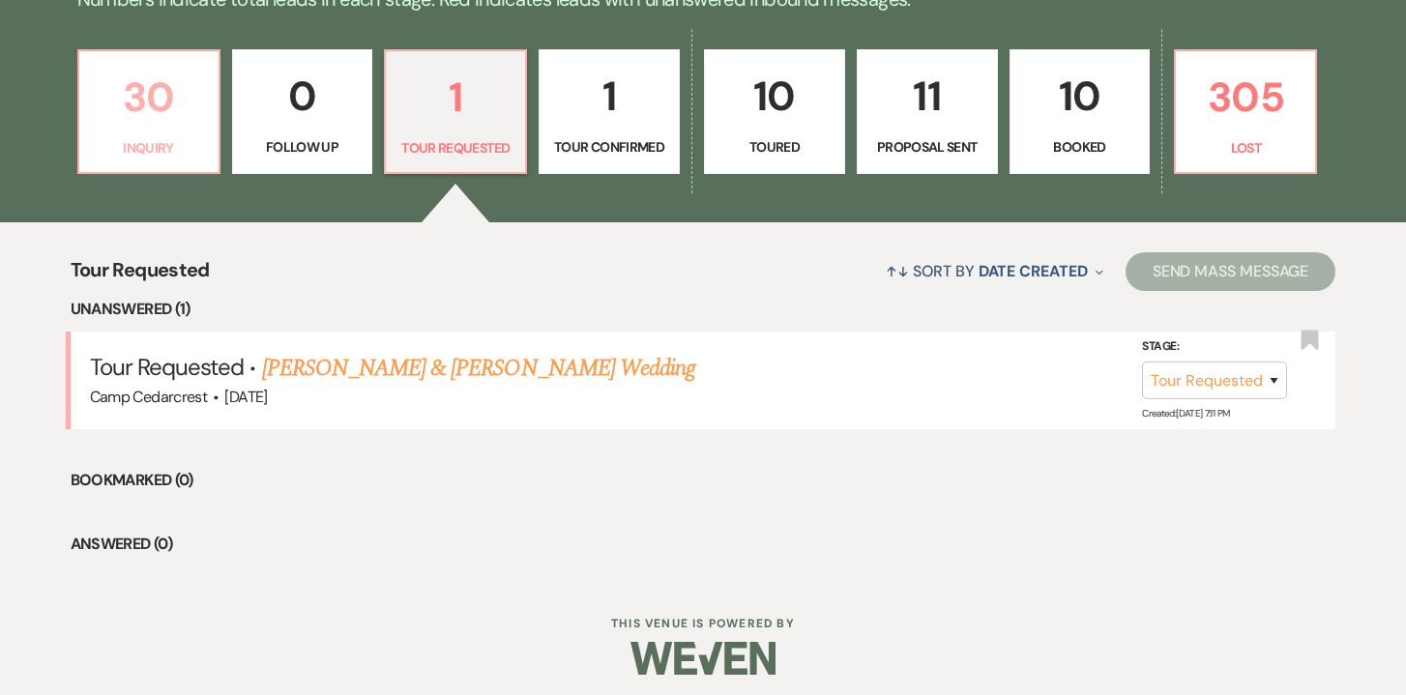
click at [156, 99] on p "30" at bounding box center [149, 97] width 116 height 65
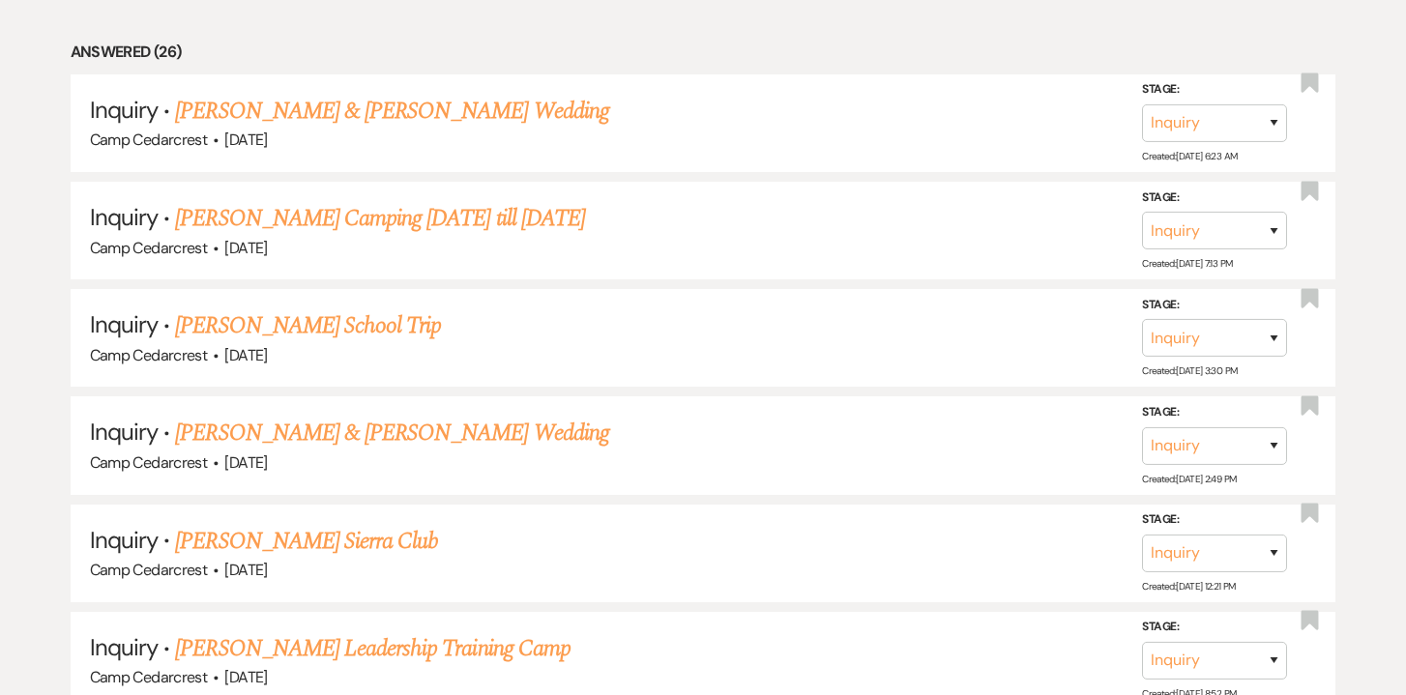
scroll to position [2063, 0]
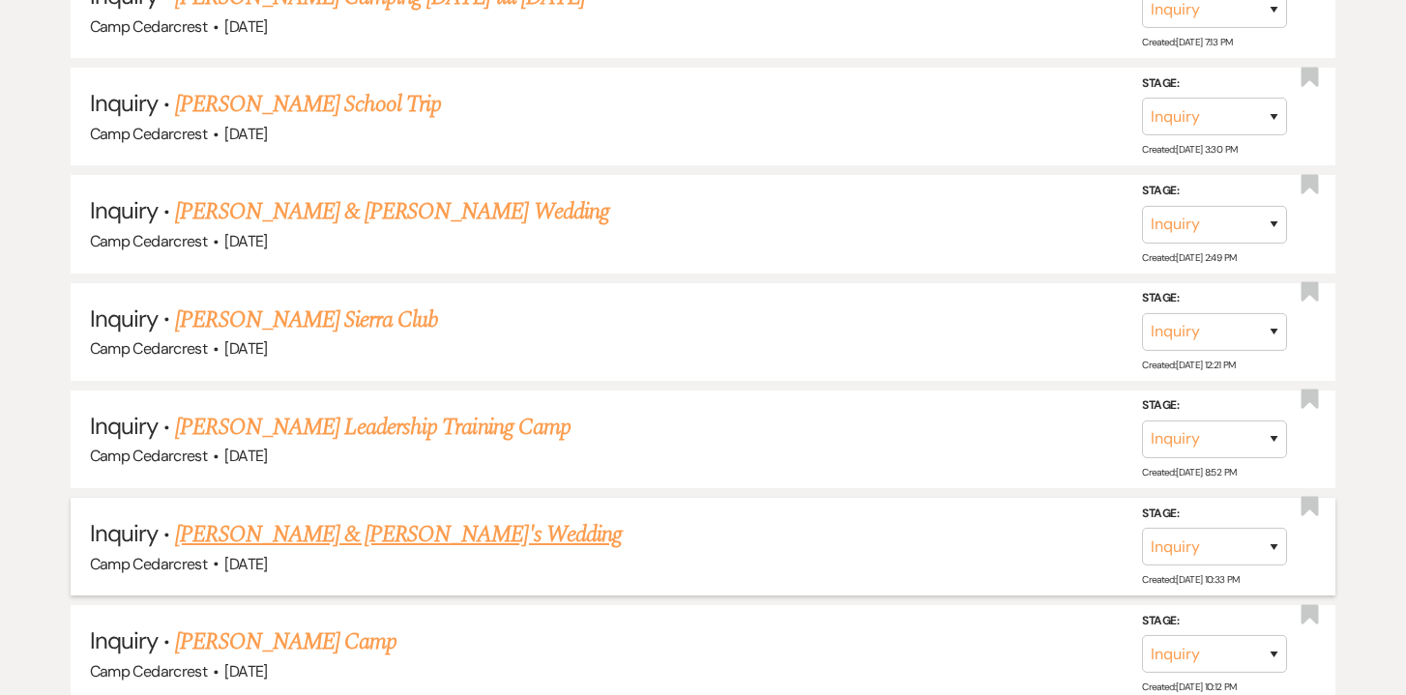
click at [451, 517] on link "[PERSON_NAME] & [PERSON_NAME]'s Wedding" at bounding box center [398, 534] width 447 height 35
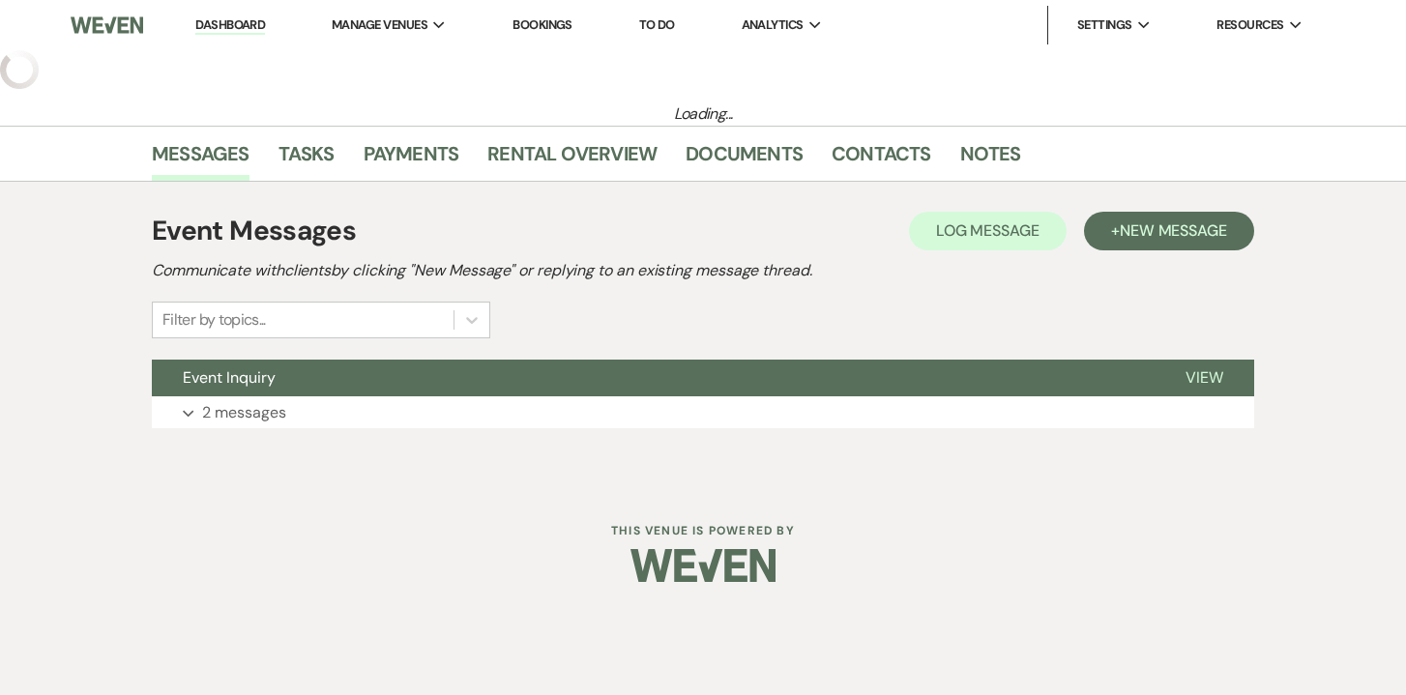
select select "5"
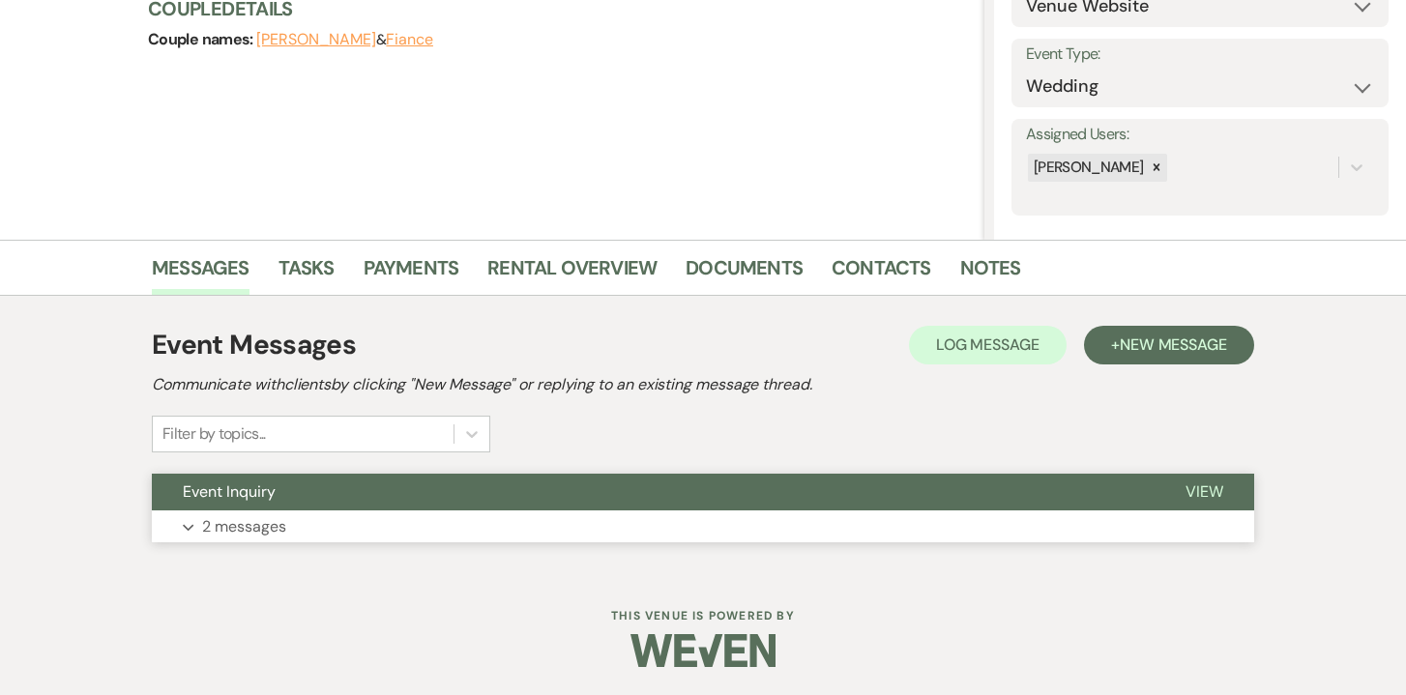
click at [1211, 491] on span "View" at bounding box center [1204, 491] width 38 height 20
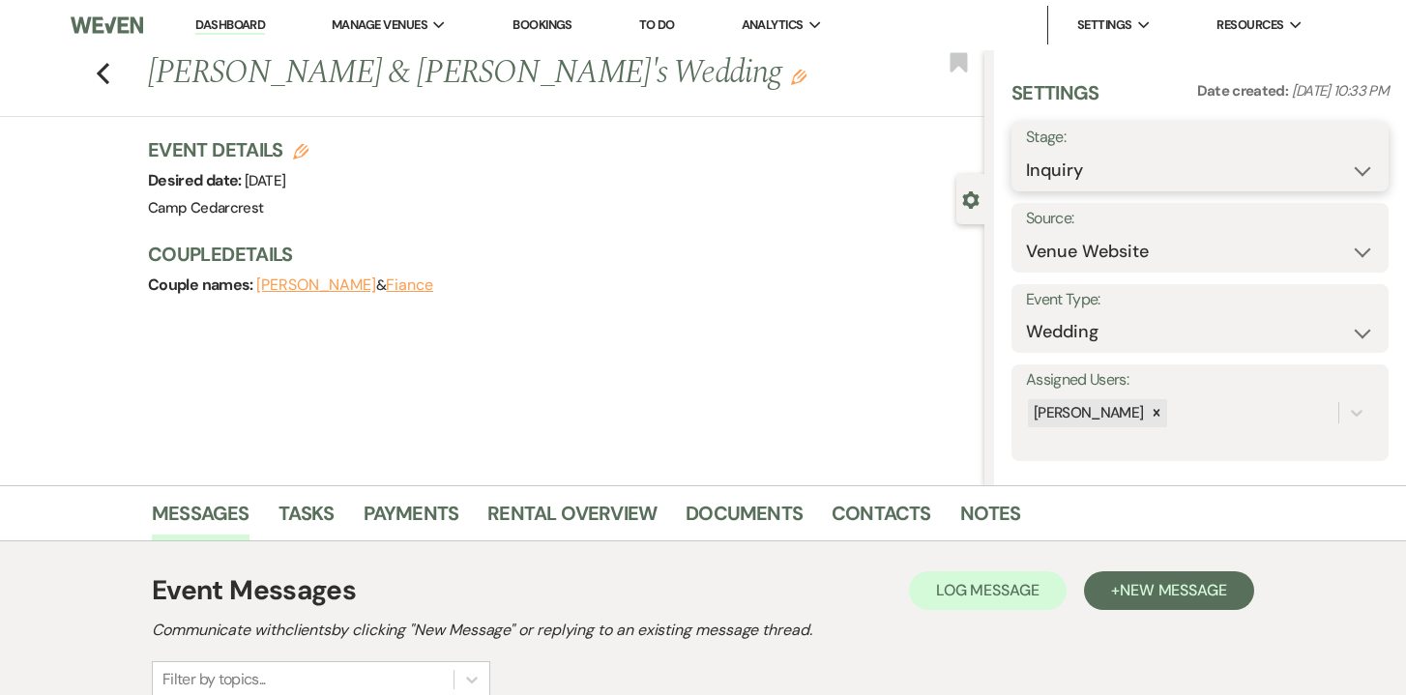
select select "8"
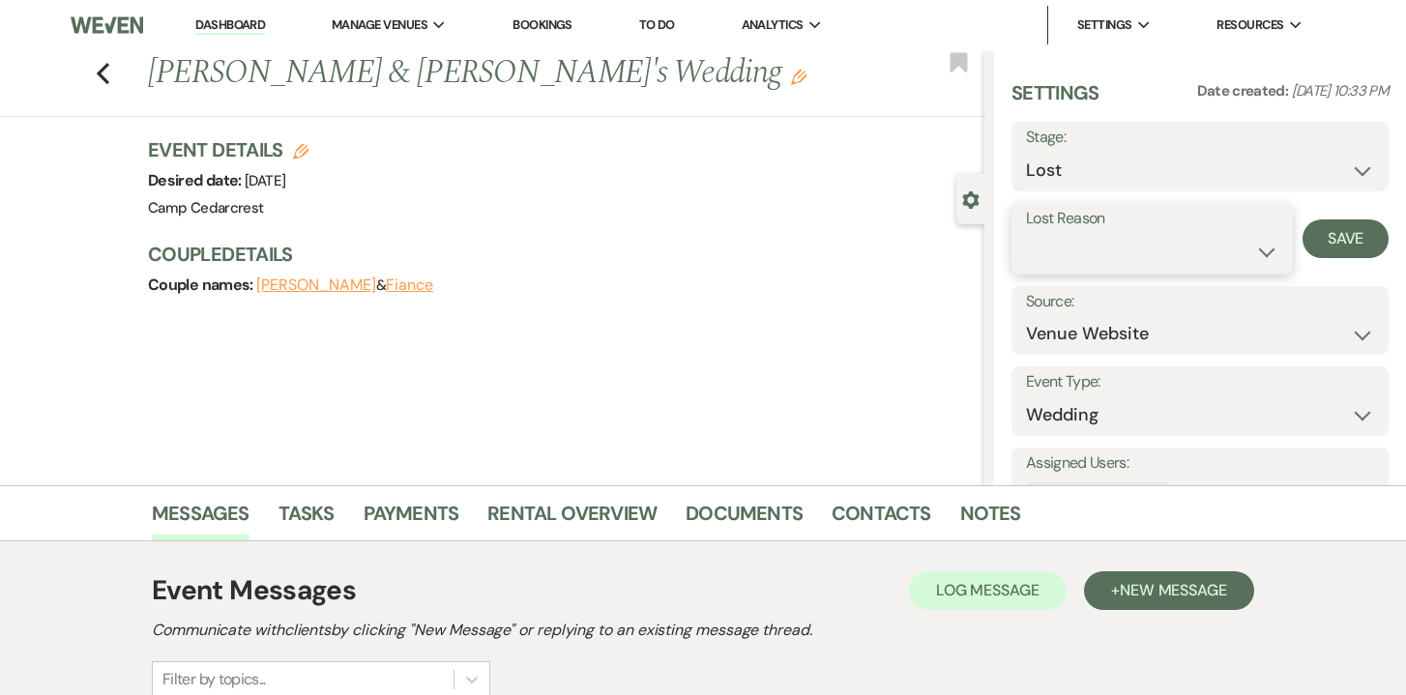
select select "5"
click at [1355, 235] on button "Save" at bounding box center [1345, 238] width 86 height 39
click at [125, 60] on div "Previous [PERSON_NAME] & [PERSON_NAME]'s Wedding Edit Bookmark" at bounding box center [487, 83] width 994 height 67
click at [94, 71] on div "Previous [PERSON_NAME] & [PERSON_NAME]'s Wedding Edit Bookmark" at bounding box center [487, 83] width 994 height 67
click at [239, 30] on link "Dashboard" at bounding box center [230, 25] width 70 height 18
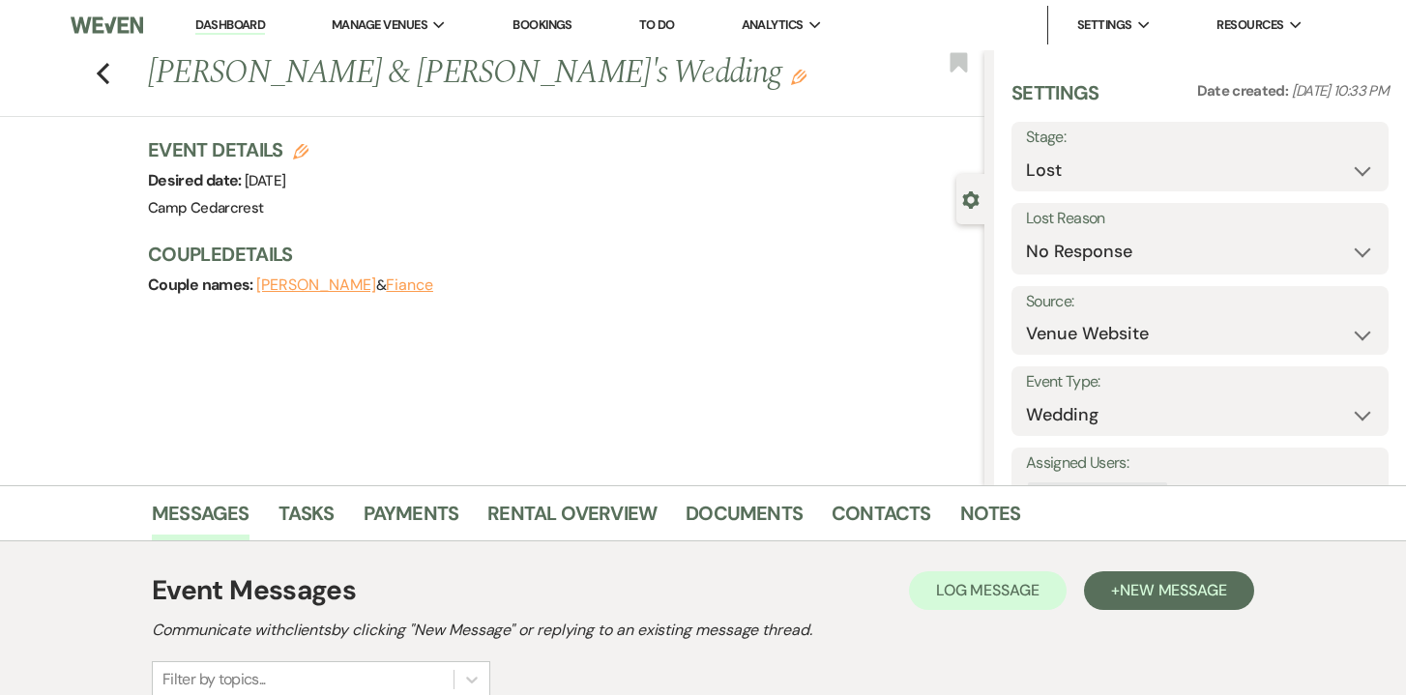
select select "8"
select select "5"
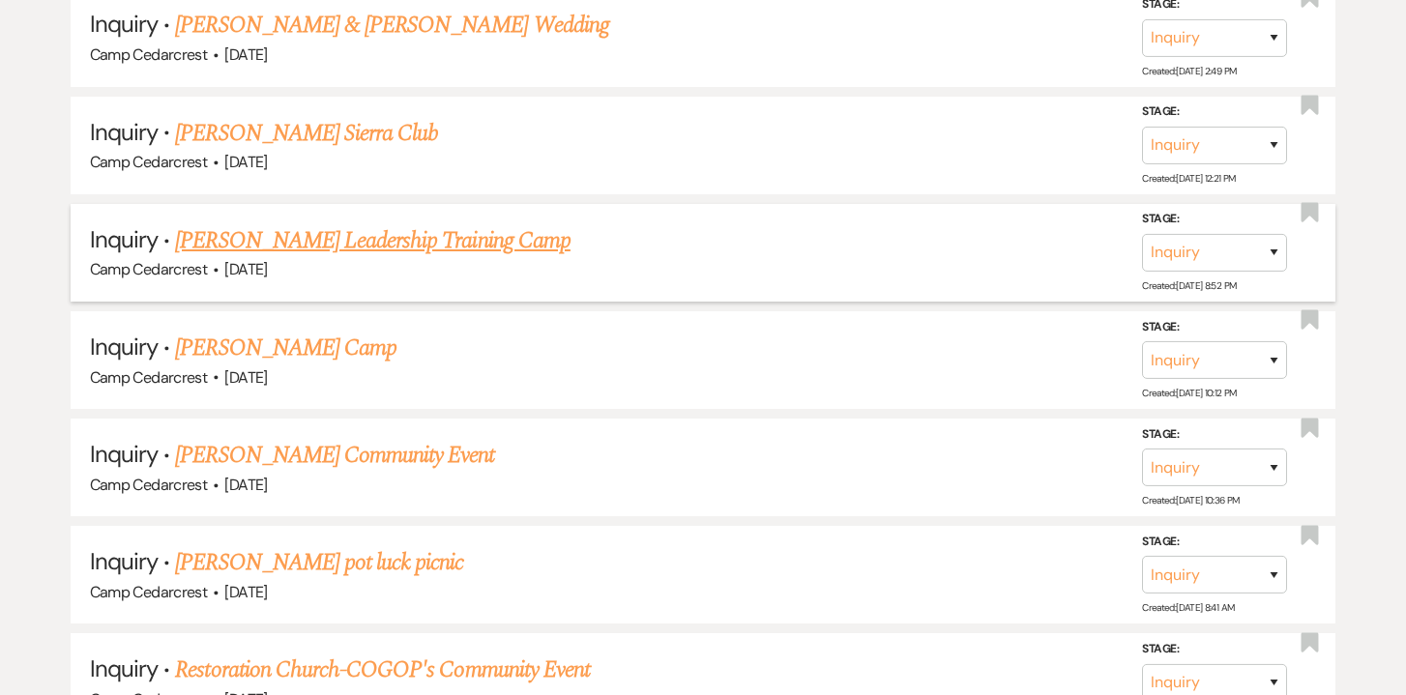
scroll to position [2282, 0]
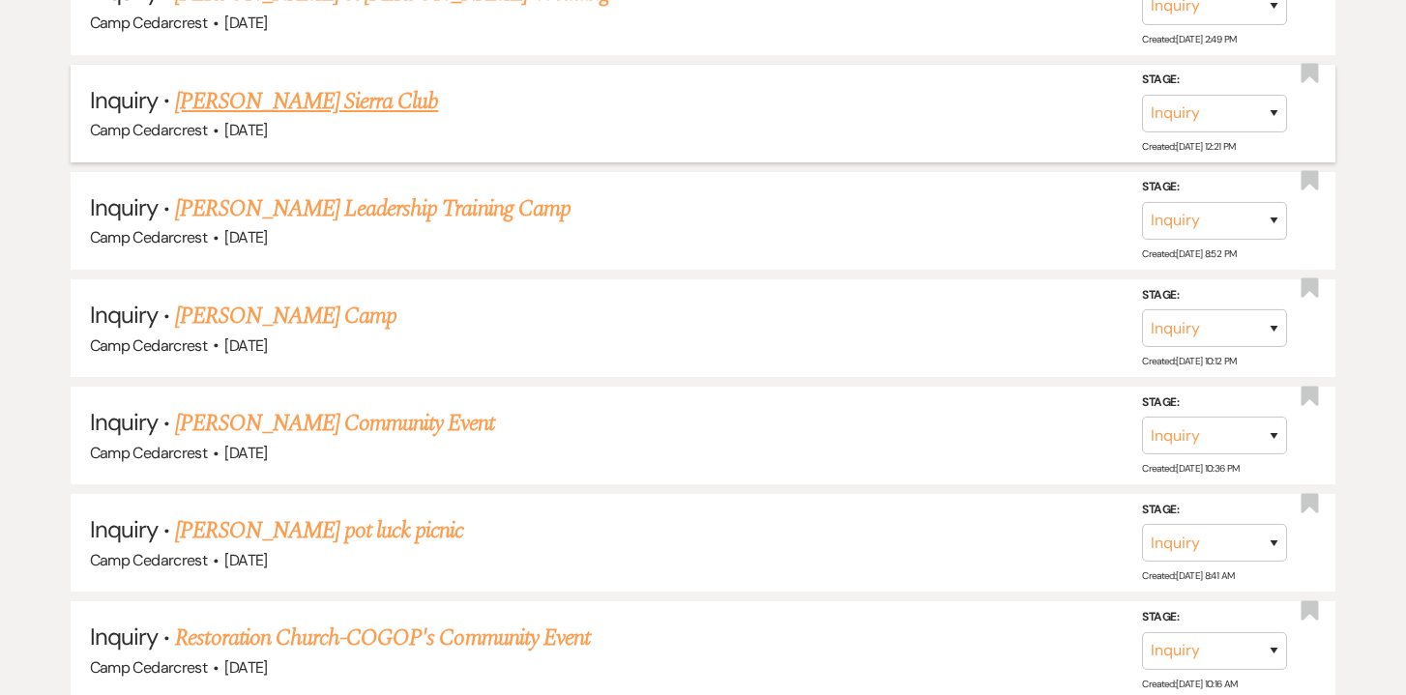
click at [371, 86] on link "[PERSON_NAME] Sierra Club" at bounding box center [306, 101] width 263 height 35
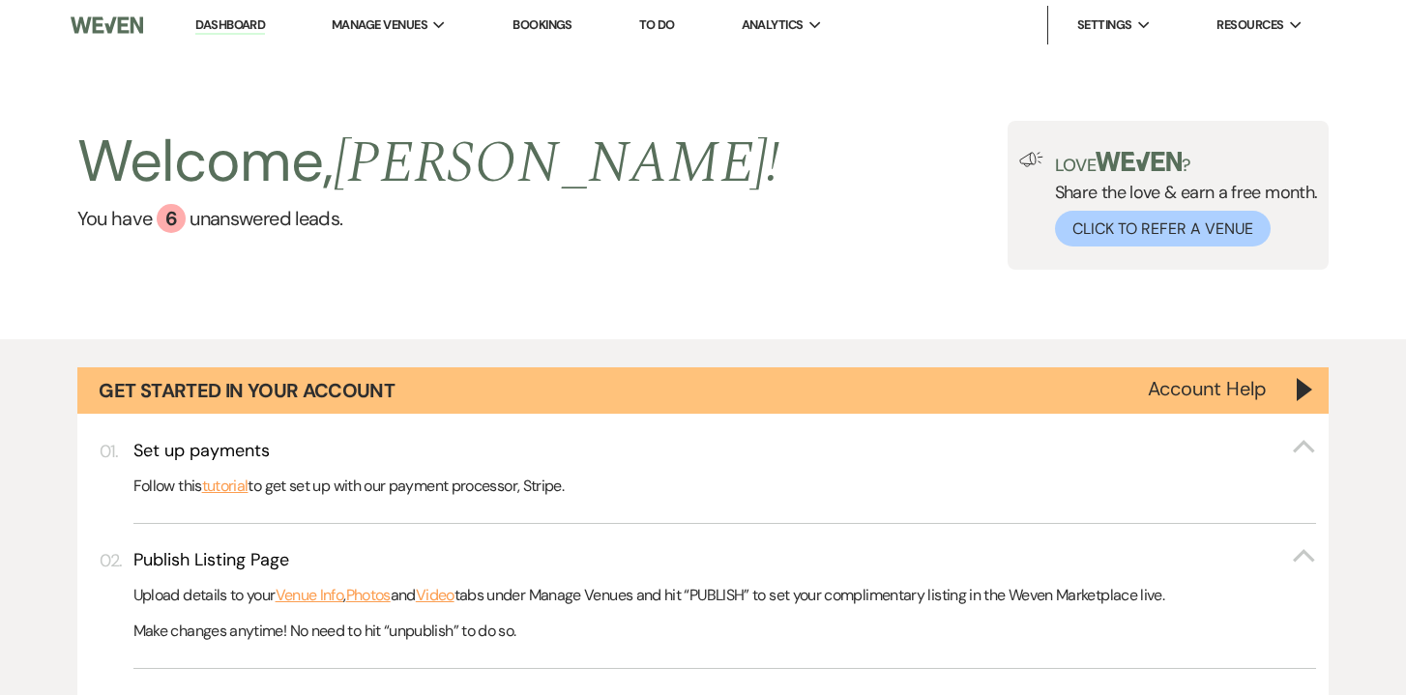
select select "5"
select select "13"
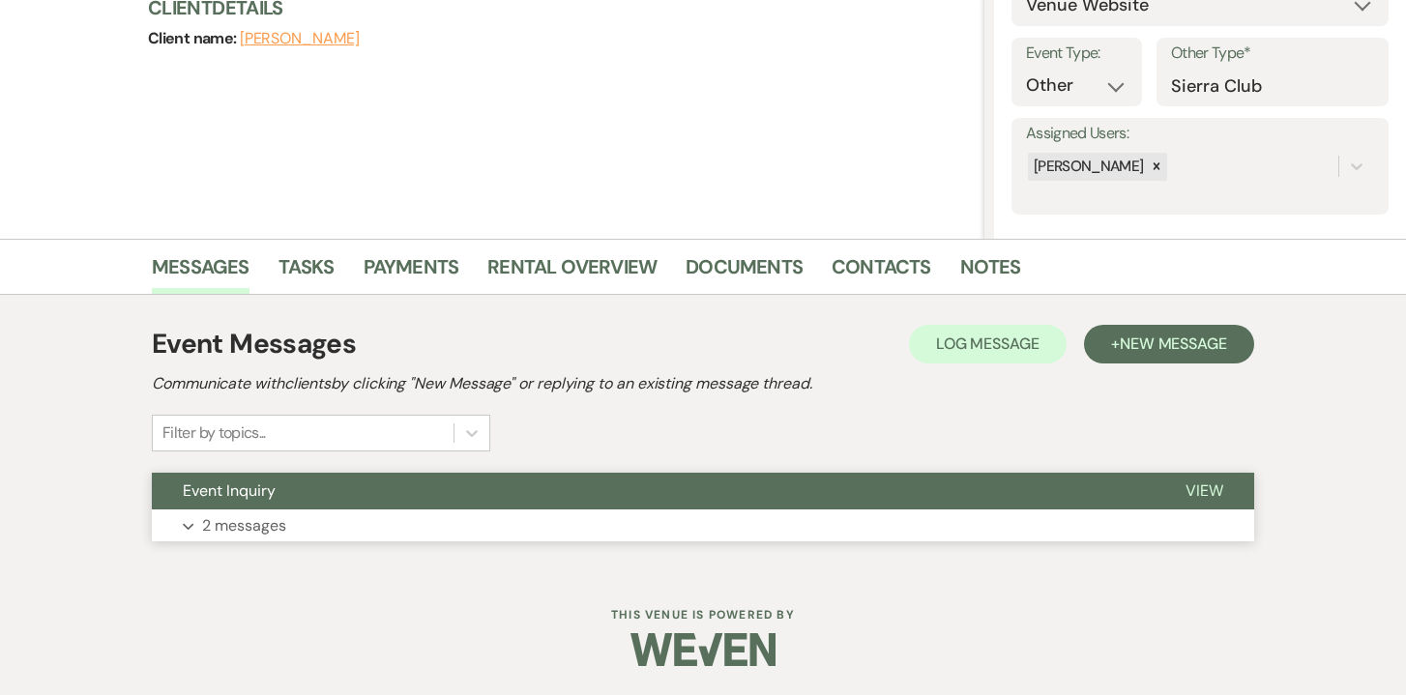
scroll to position [246, 0]
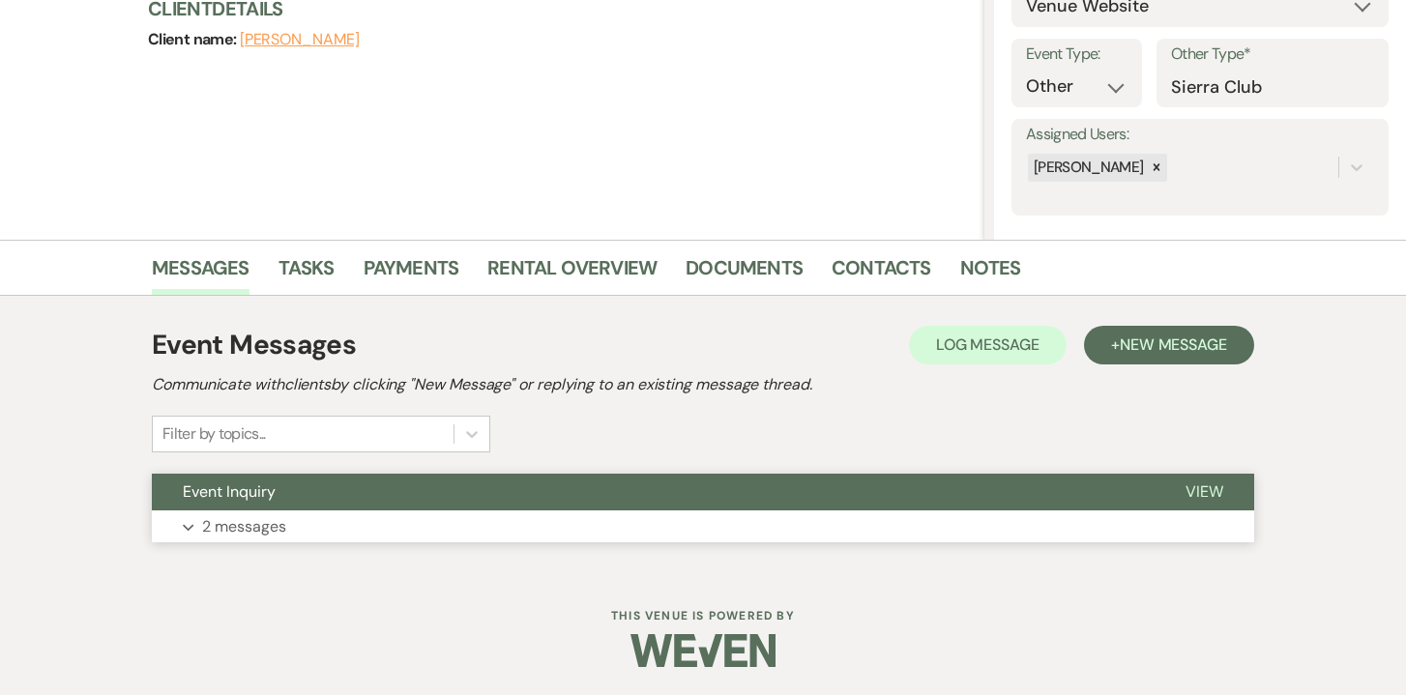
click at [1197, 492] on span "View" at bounding box center [1204, 491] width 38 height 20
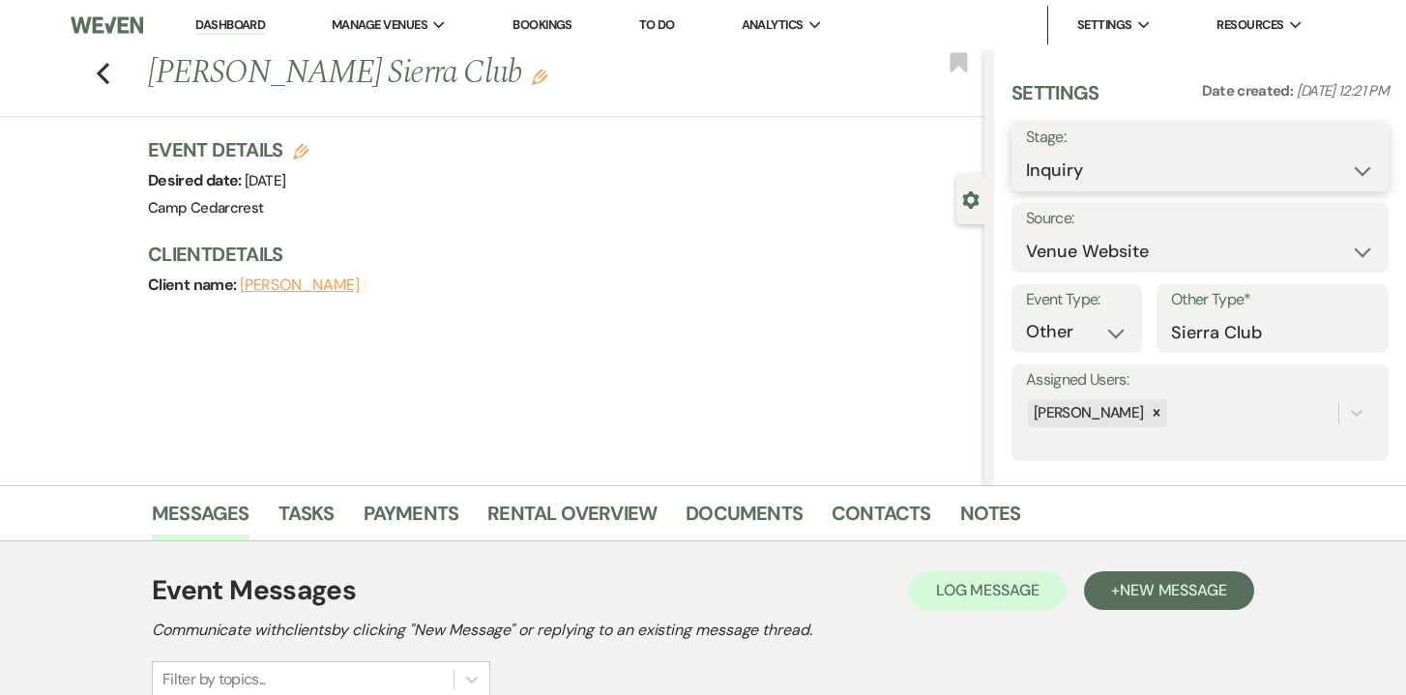
scroll to position [0, 0]
select select "8"
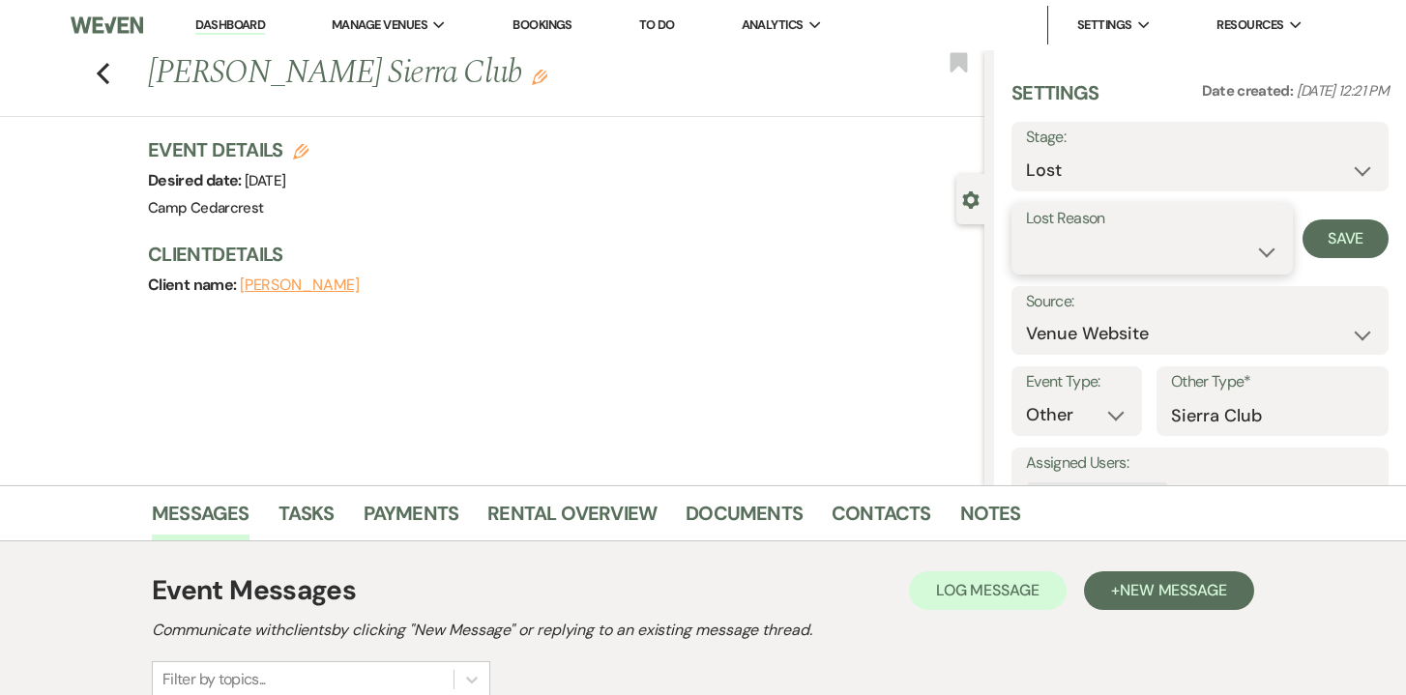
select select "8"
click at [1356, 254] on button "Save" at bounding box center [1345, 238] width 86 height 39
click at [210, 24] on link "Dashboard" at bounding box center [230, 25] width 70 height 18
